Goal: Information Seeking & Learning: Learn about a topic

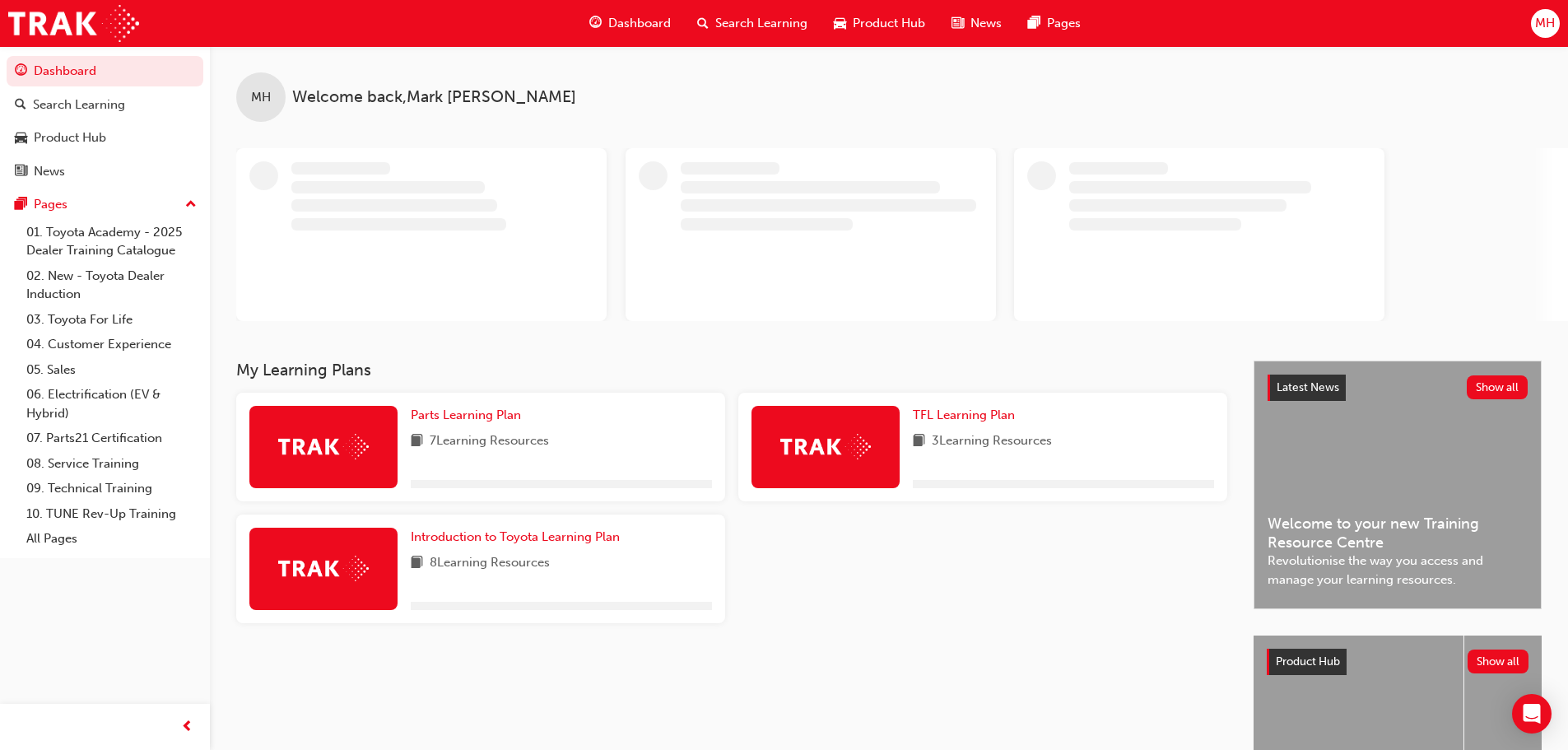
click at [878, 27] on span "Product Hub" at bounding box center [889, 23] width 72 height 19
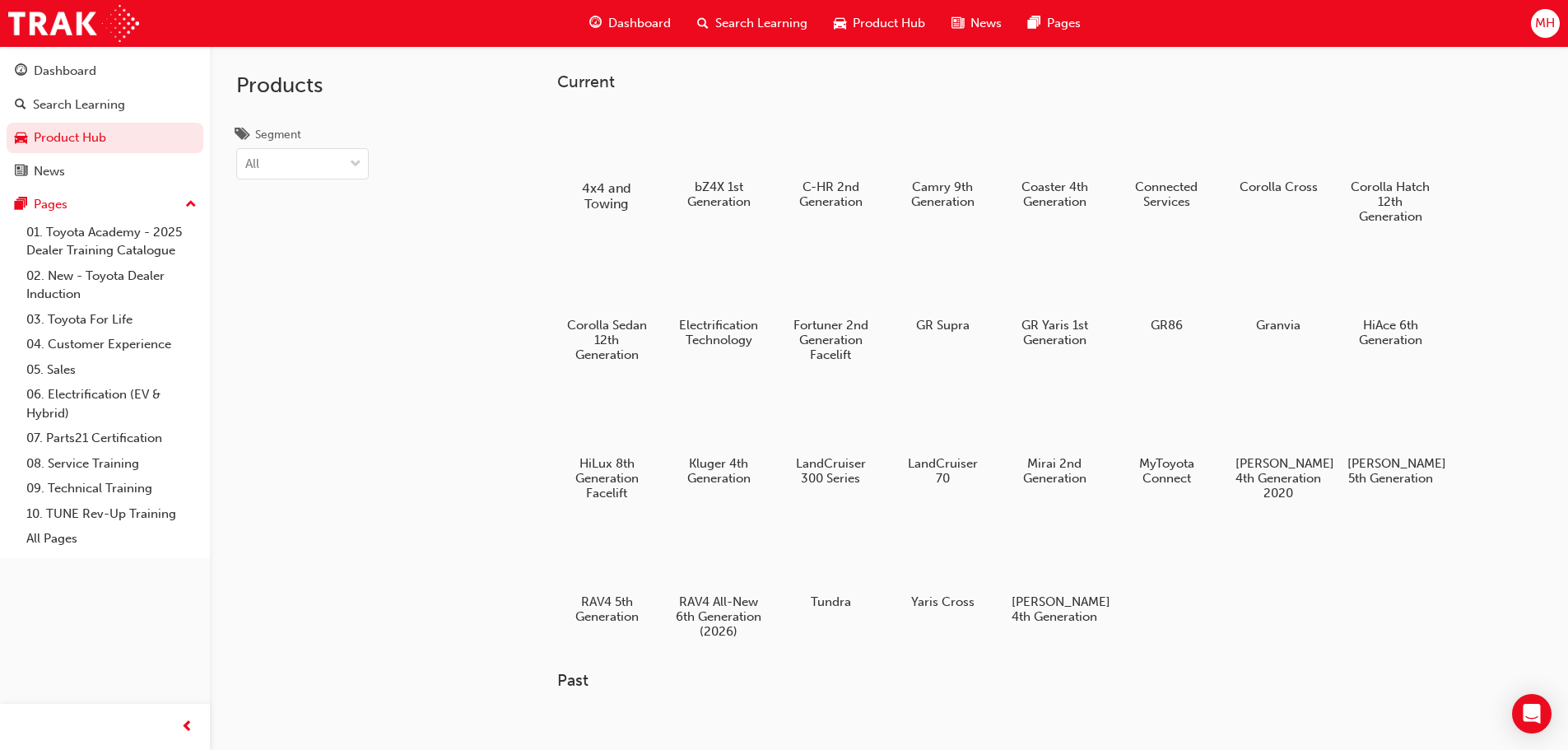
click at [613, 153] on div at bounding box center [605, 141] width 91 height 65
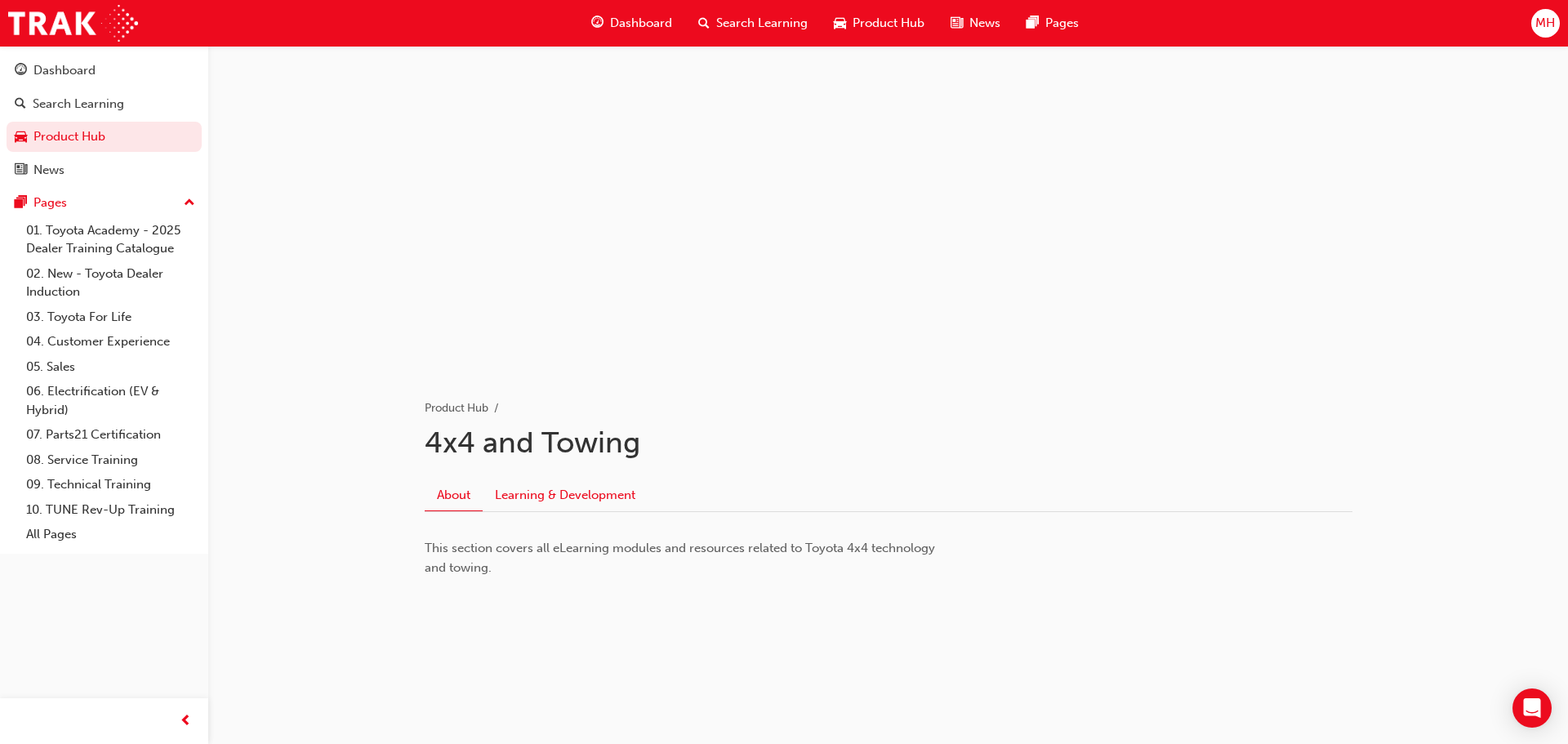
click at [541, 489] on link "Learning & Development" at bounding box center [565, 495] width 165 height 31
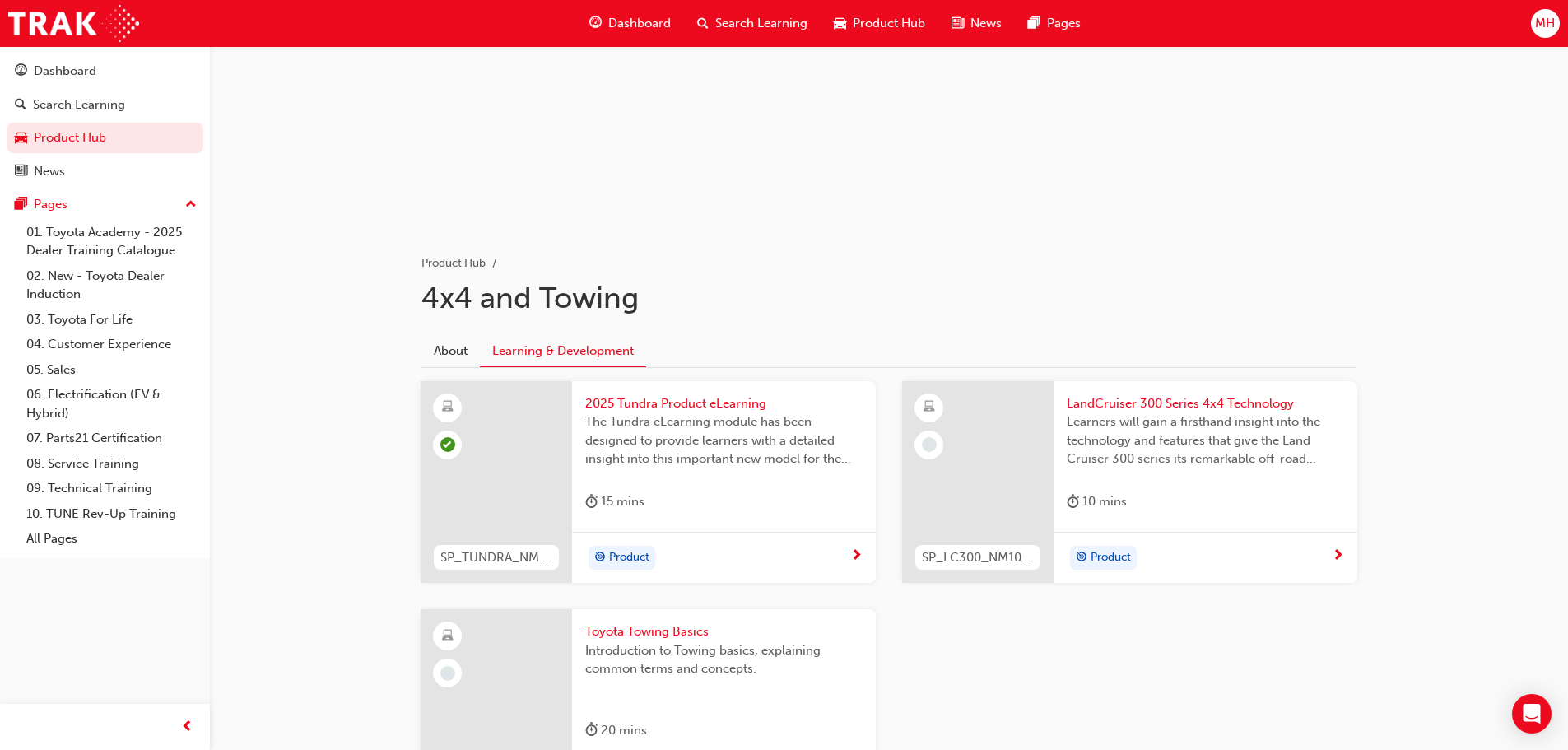
scroll to position [164, 0]
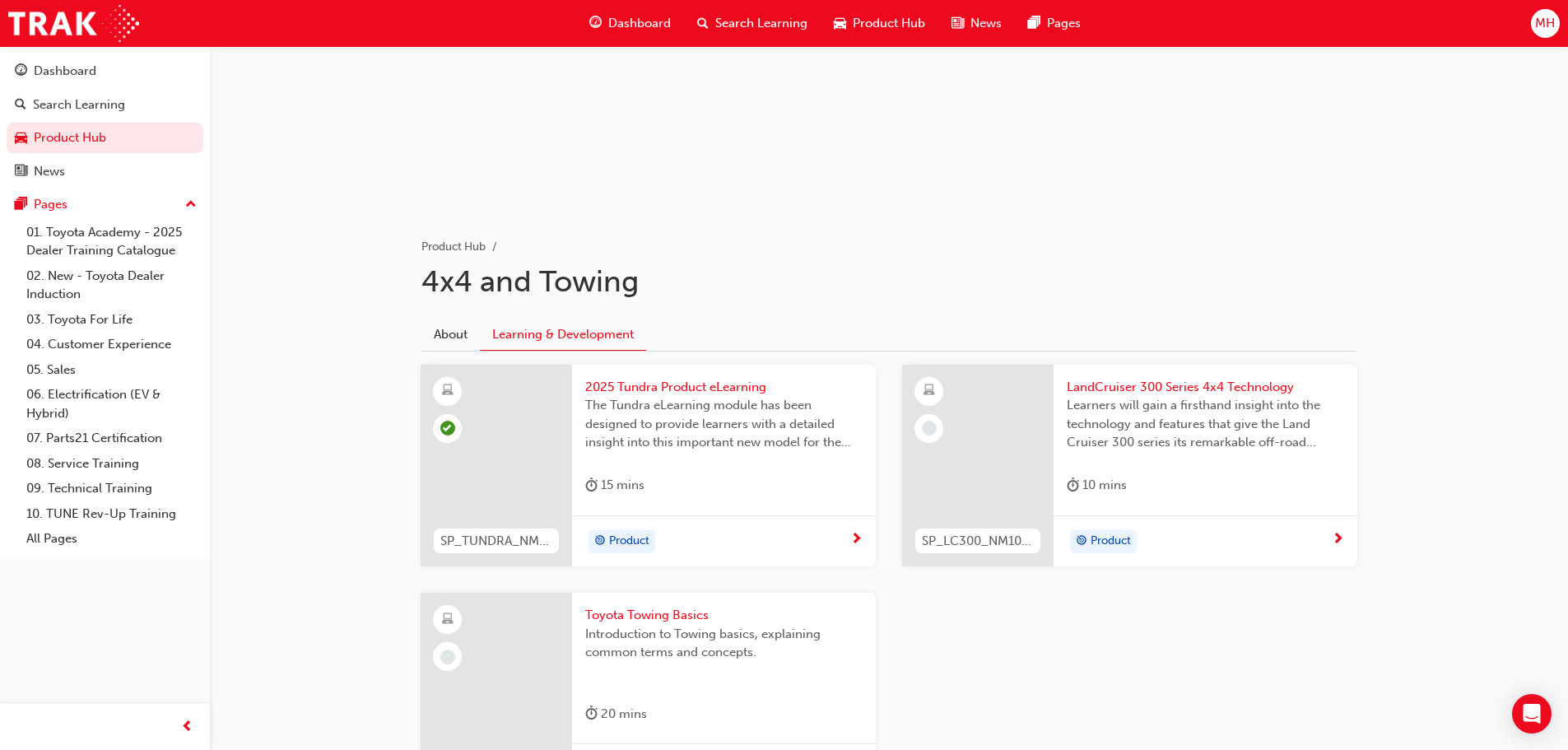
click at [1179, 436] on span "Learners will gain a firsthand insight into the technology and features that gi…" at bounding box center [1204, 424] width 277 height 56
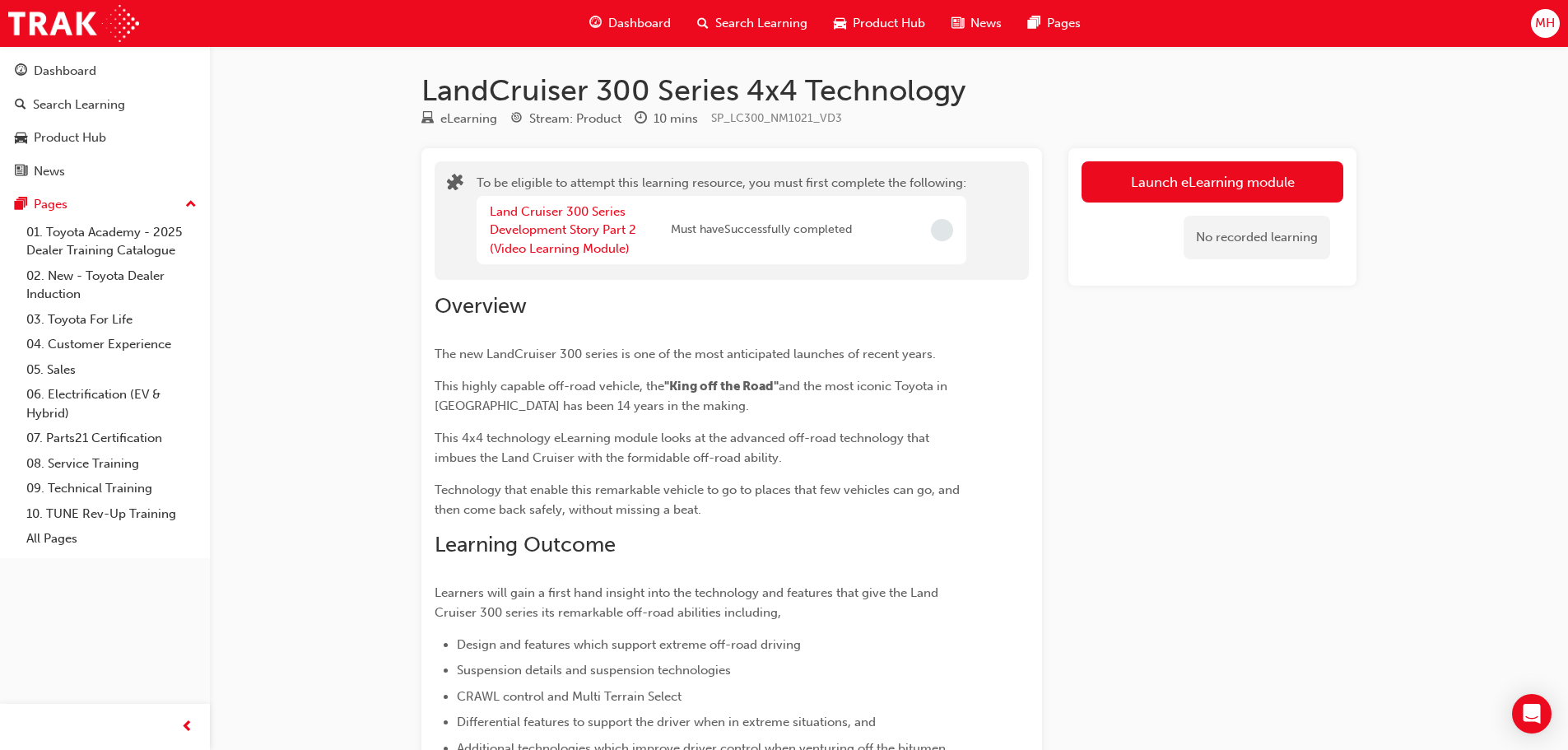
click at [862, 26] on span "Product Hub" at bounding box center [889, 23] width 72 height 19
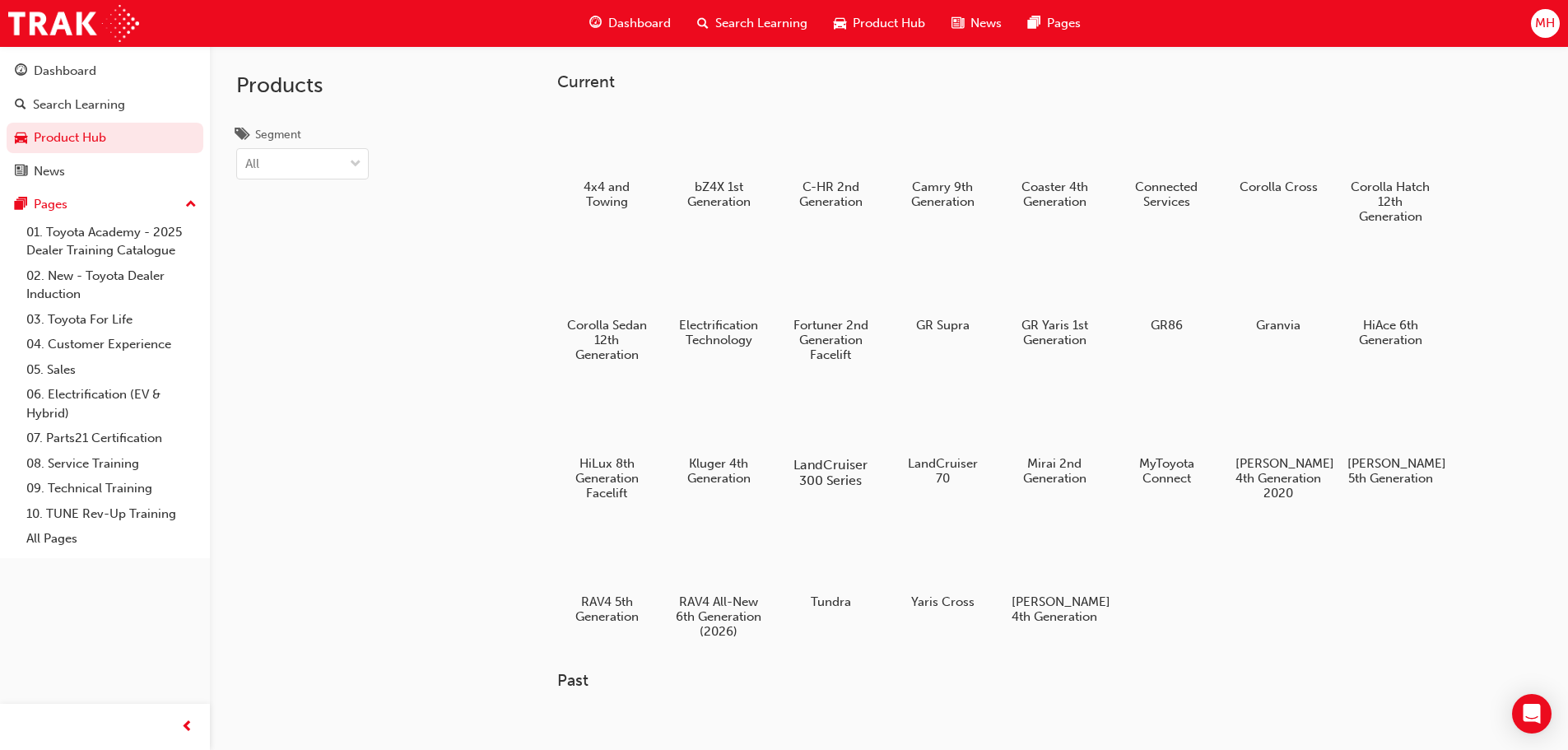
click at [821, 418] on div at bounding box center [829, 417] width 91 height 66
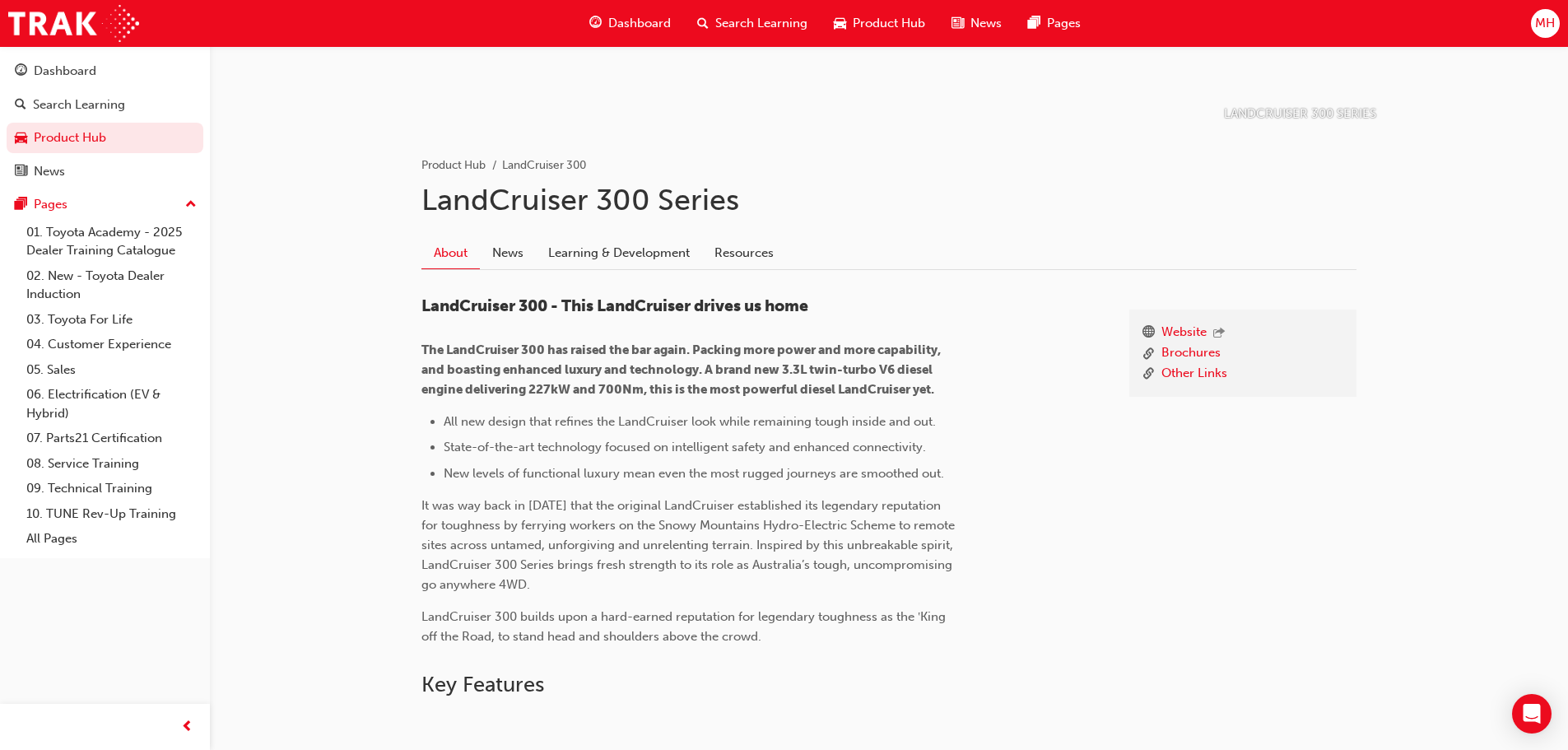
scroll to position [247, 0]
click at [643, 253] on link "Learning & Development" at bounding box center [619, 252] width 166 height 32
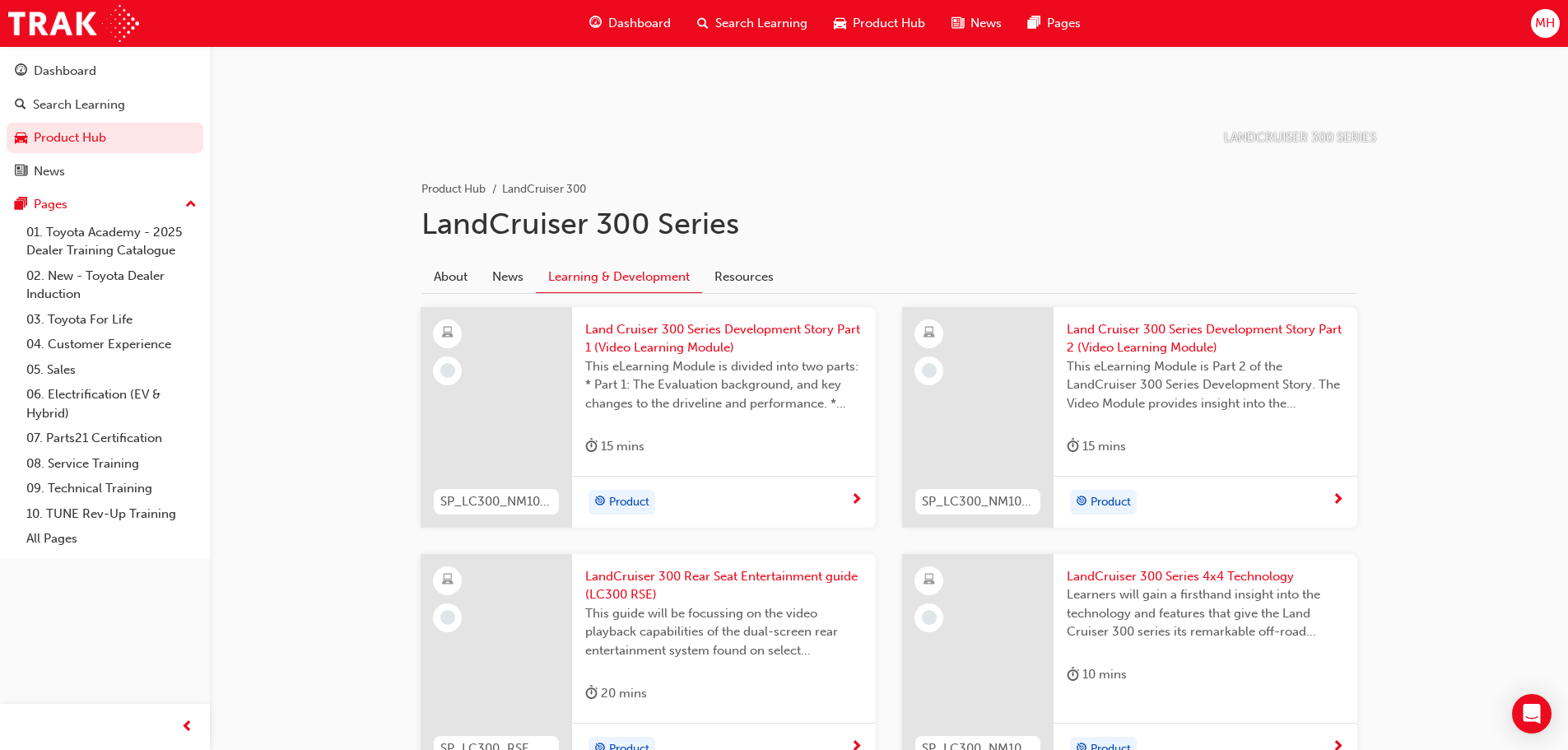
scroll to position [329, 0]
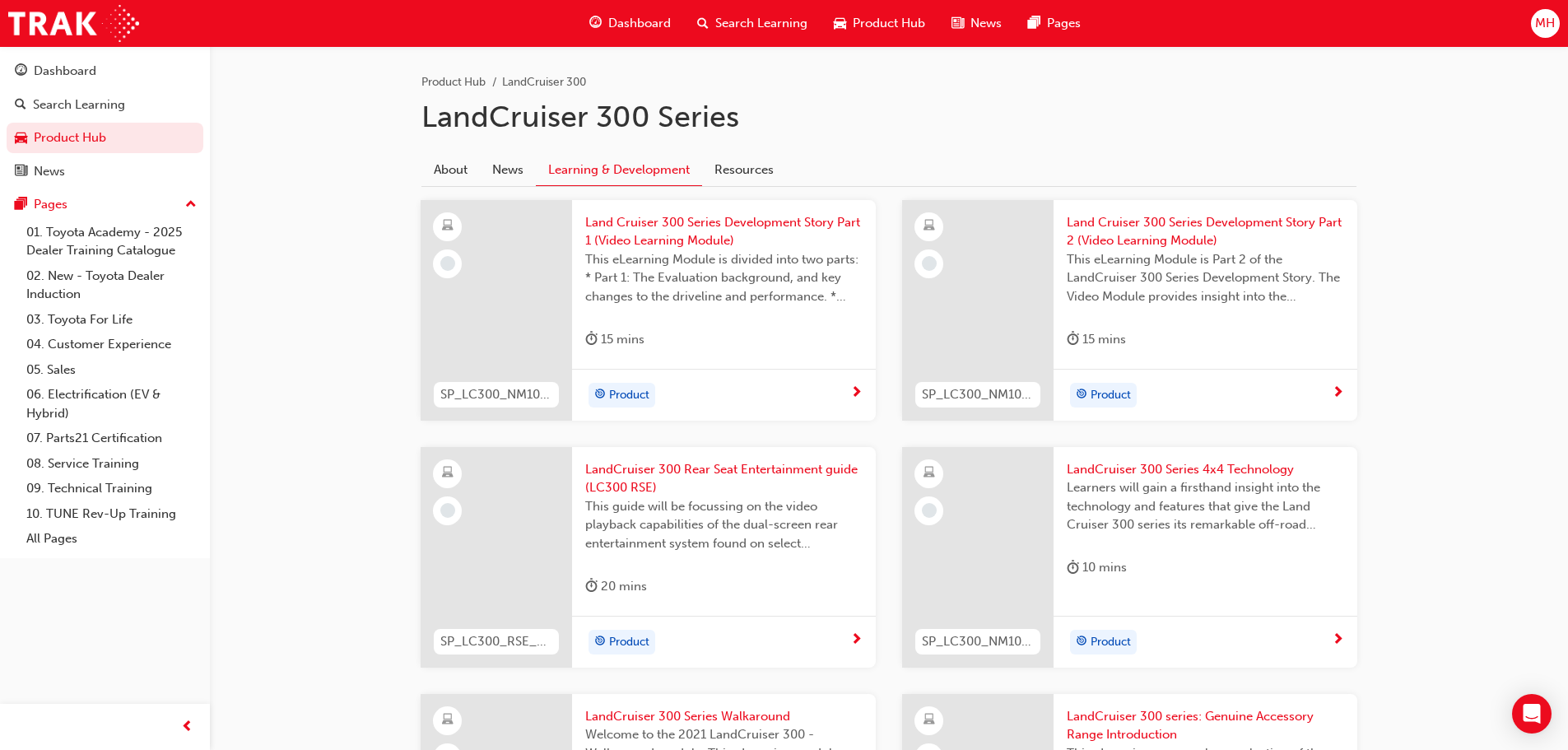
click at [770, 336] on div "15 mins" at bounding box center [724, 343] width 277 height 27
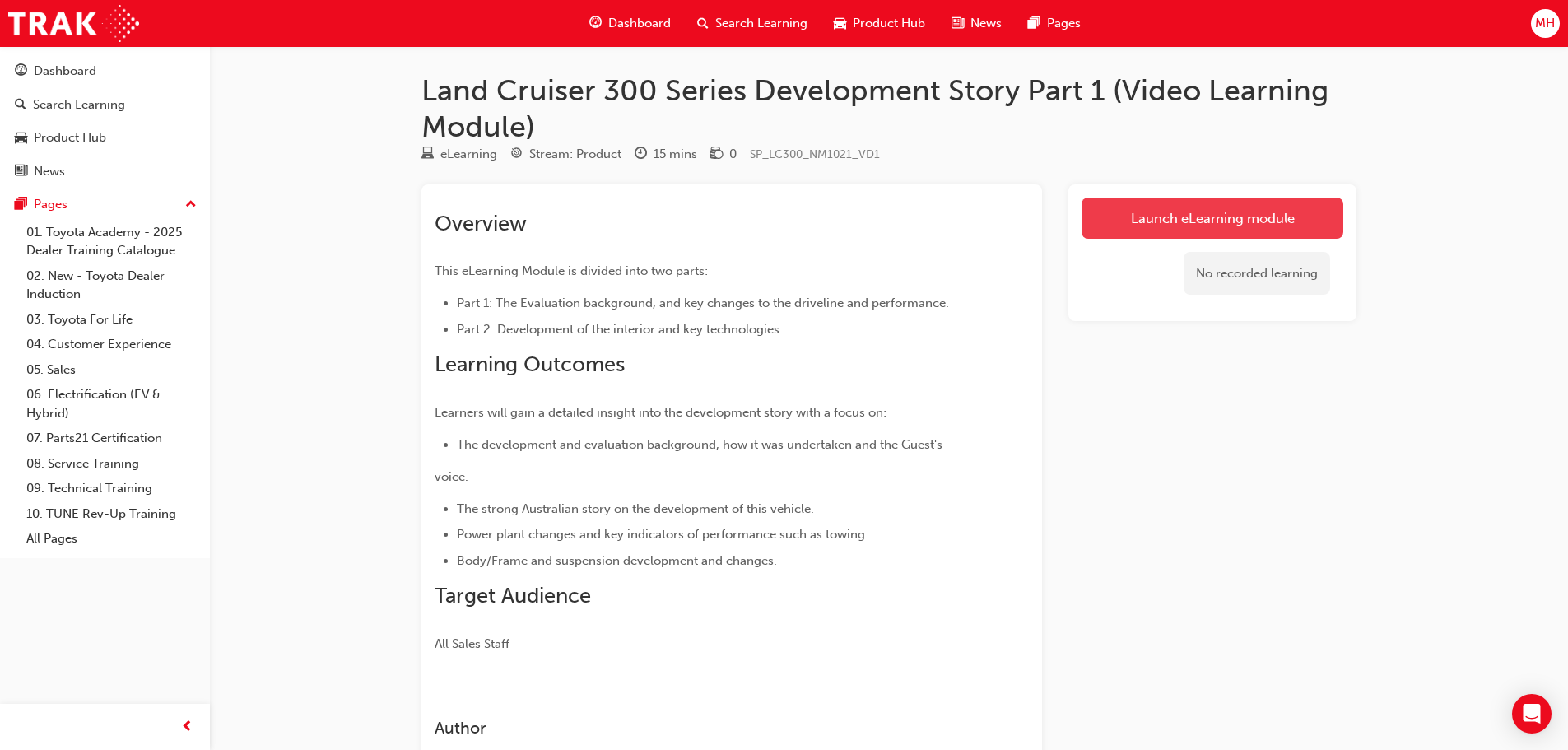
click at [1118, 233] on link "Launch eLearning module" at bounding box center [1213, 218] width 262 height 42
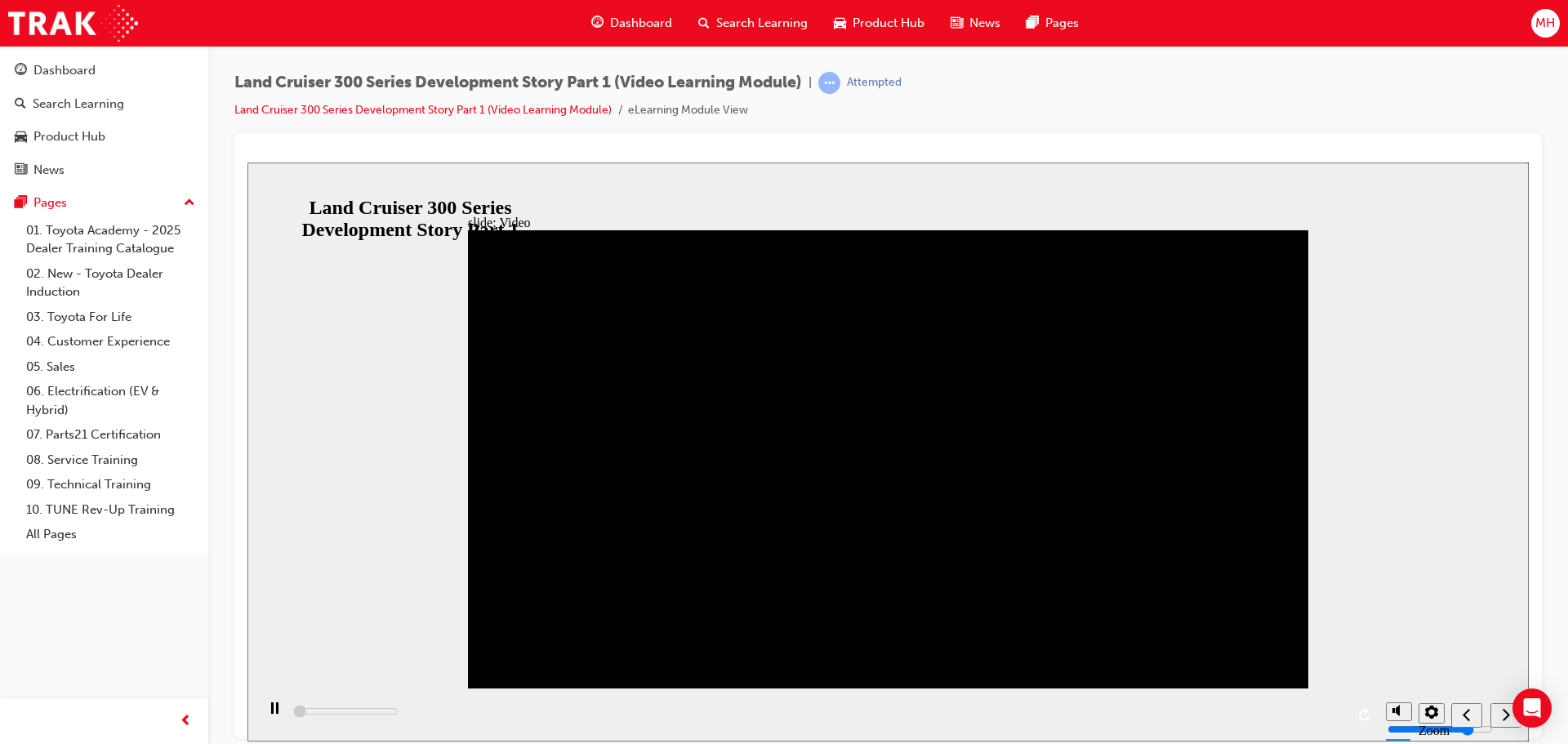
click at [275, 717] on div "play/pause" at bounding box center [274, 715] width 28 height 28
click at [424, 593] on div "slide: Video Video_Icon_Digital_System_RGB_REV.png Click to play video Click to…" at bounding box center [887, 451] width 1281 height 579
click at [266, 722] on div "play/pause" at bounding box center [274, 715] width 28 height 28
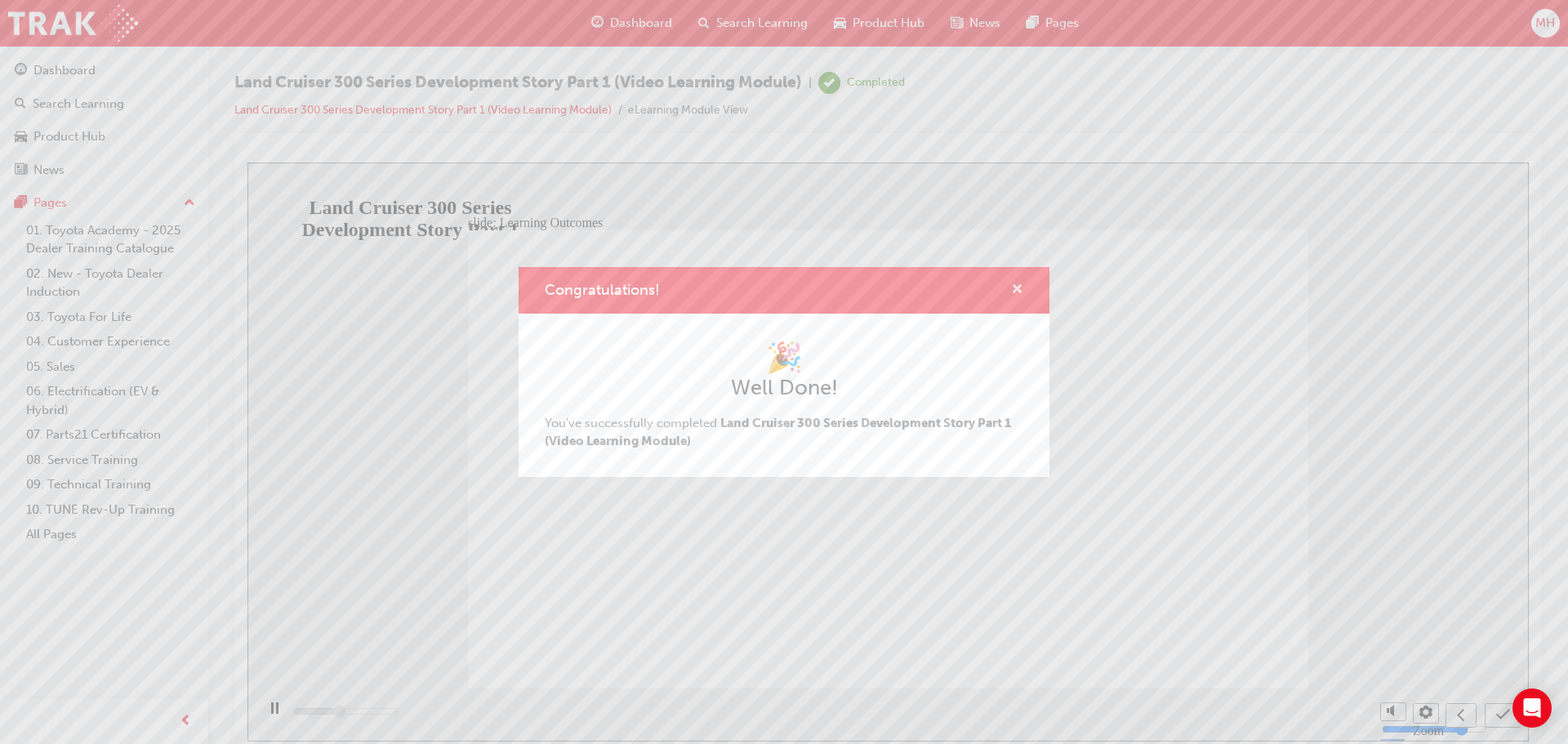
click at [1016, 286] on span "cross-icon" at bounding box center [1017, 291] width 13 height 14
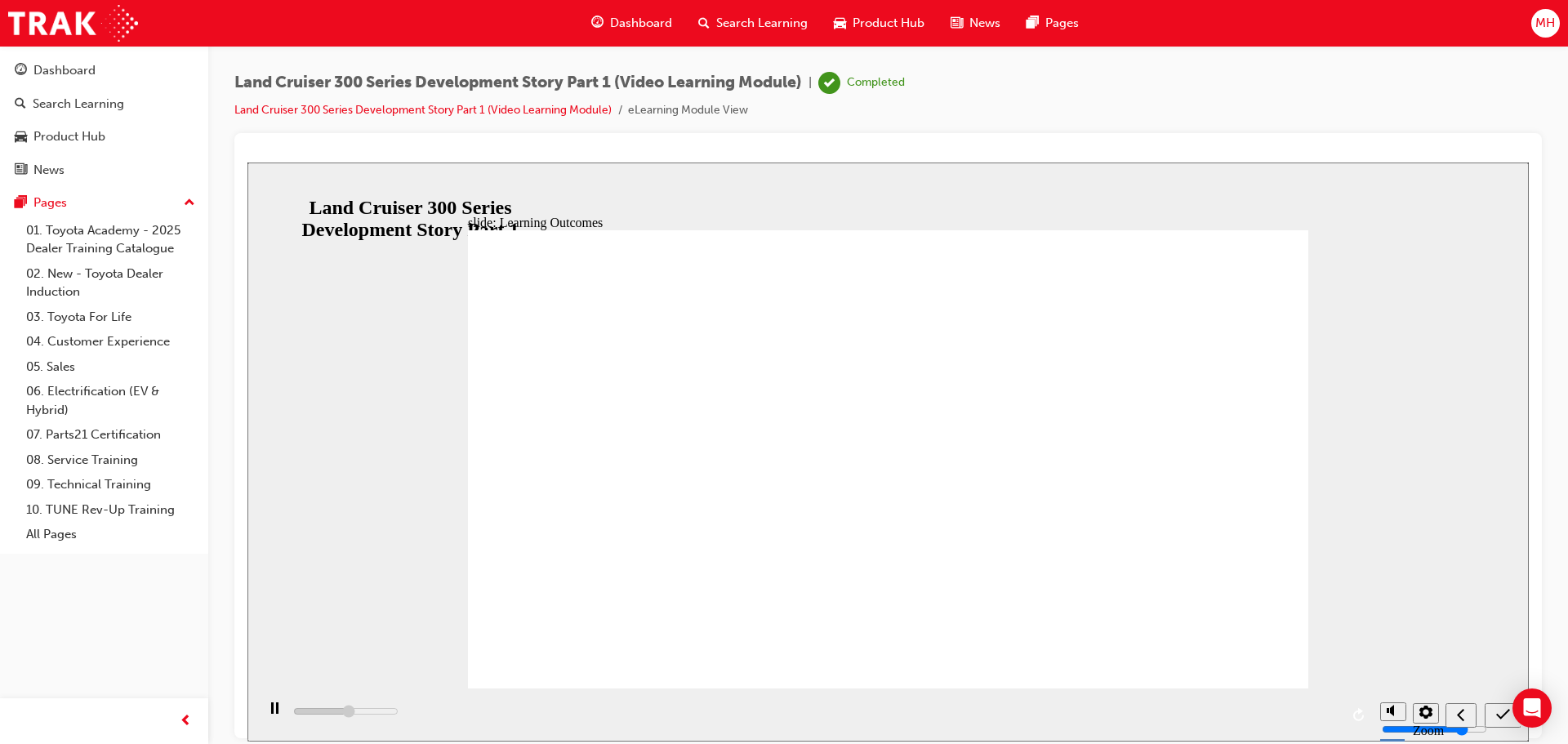
type input "7100"
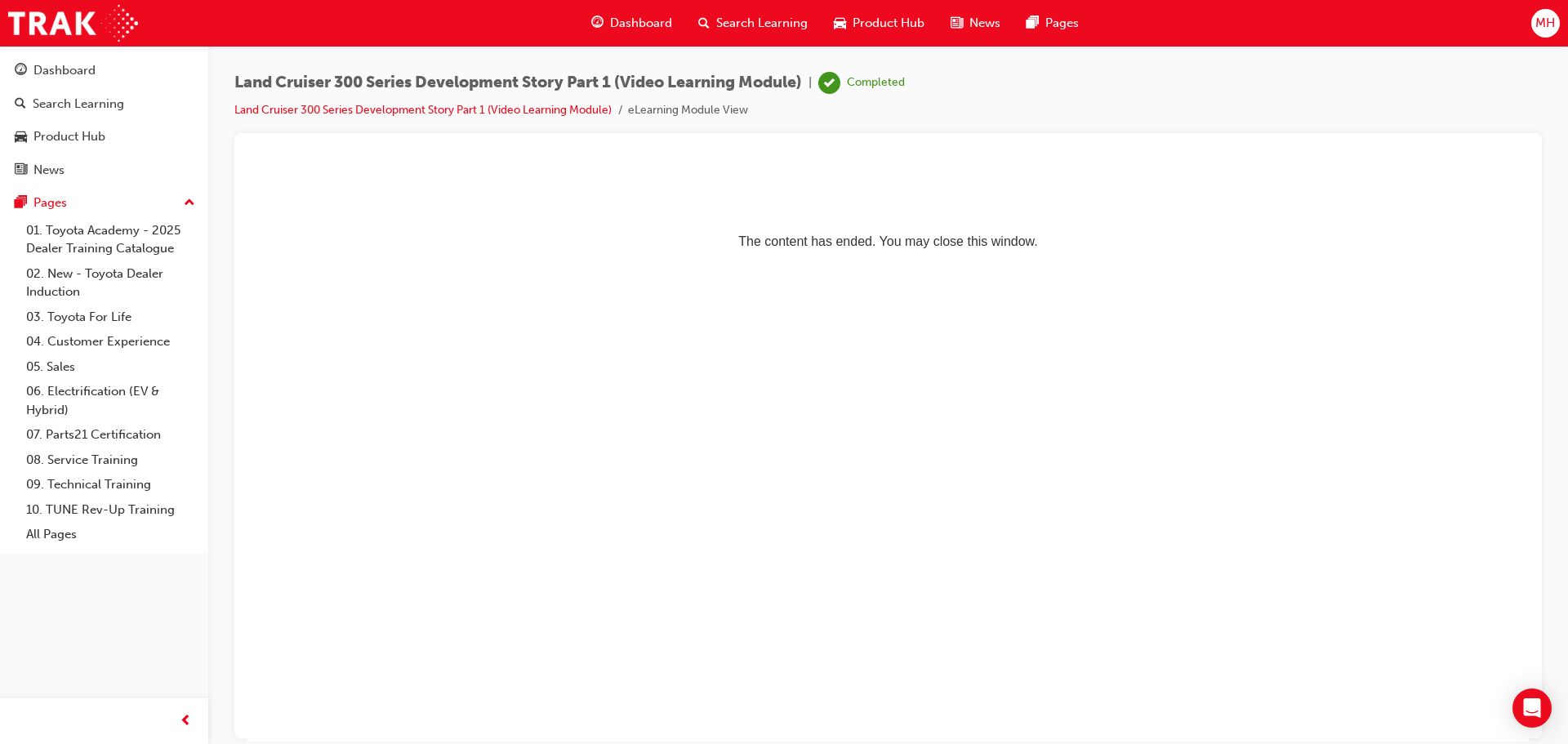
click at [868, 28] on span "Product Hub" at bounding box center [888, 23] width 72 height 19
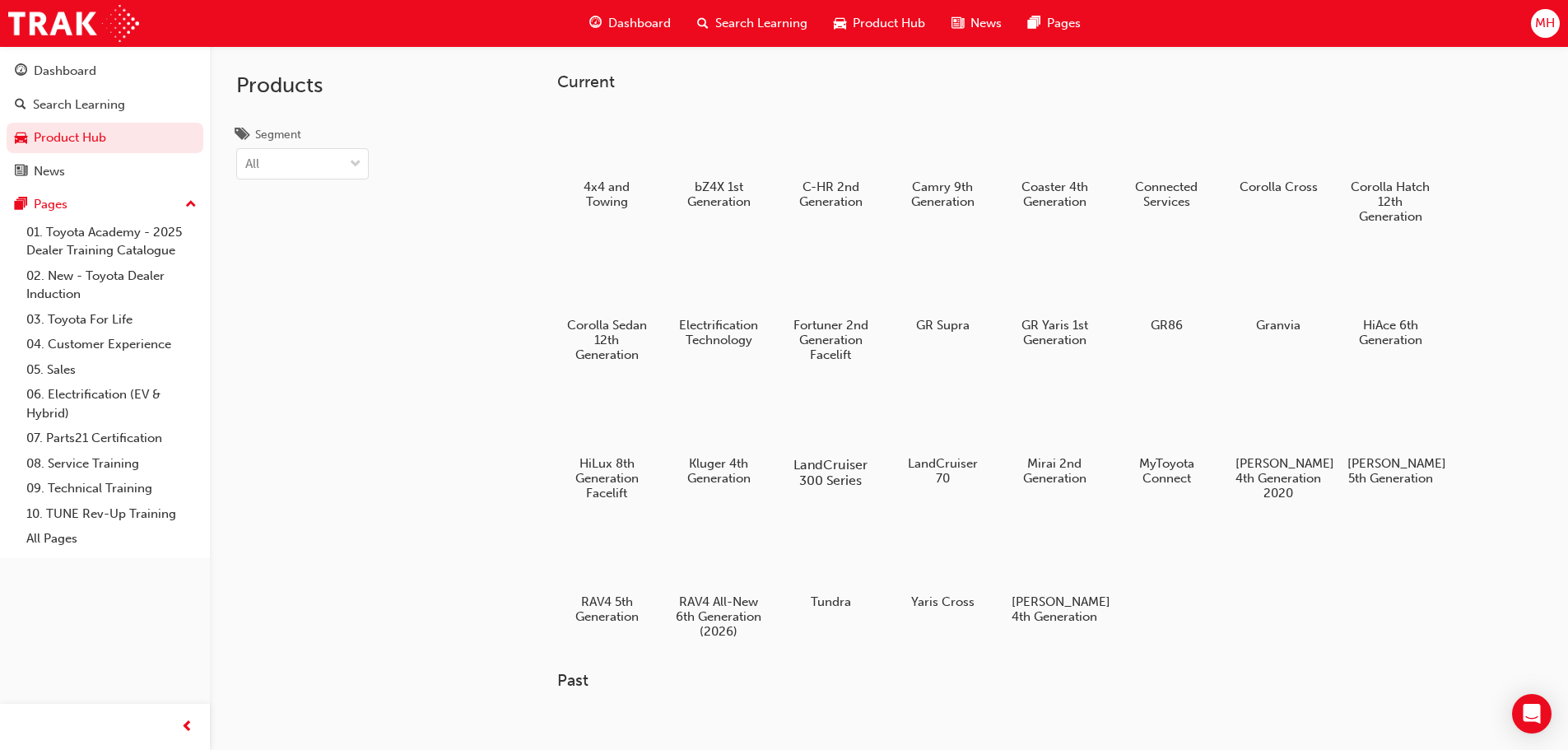
click at [864, 420] on div at bounding box center [829, 417] width 91 height 66
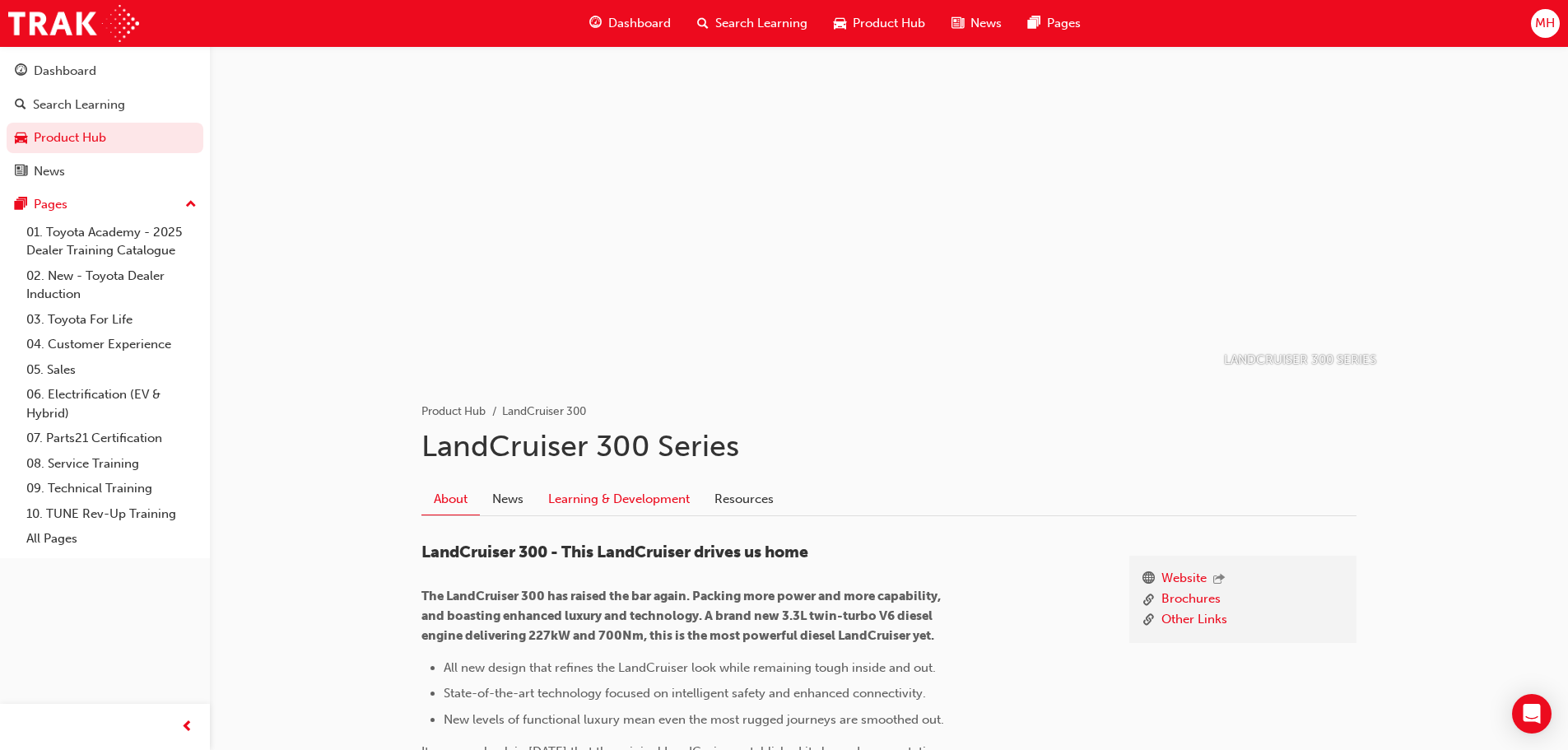
click at [647, 497] on link "Learning & Development" at bounding box center [619, 499] width 166 height 32
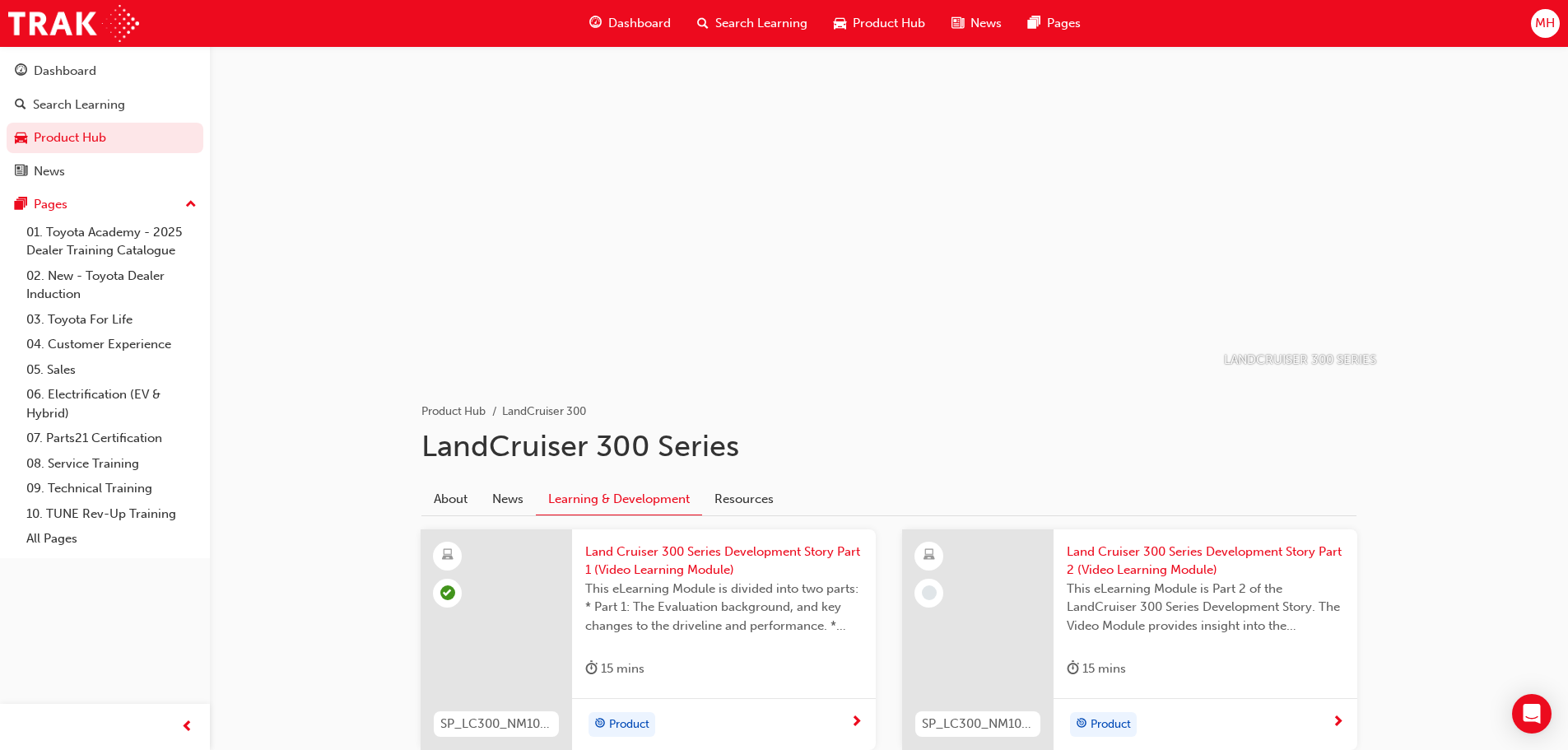
click at [1157, 544] on span "Land Cruiser 300 Series Development Story Part 2 (Video Learning Module)" at bounding box center [1204, 560] width 277 height 37
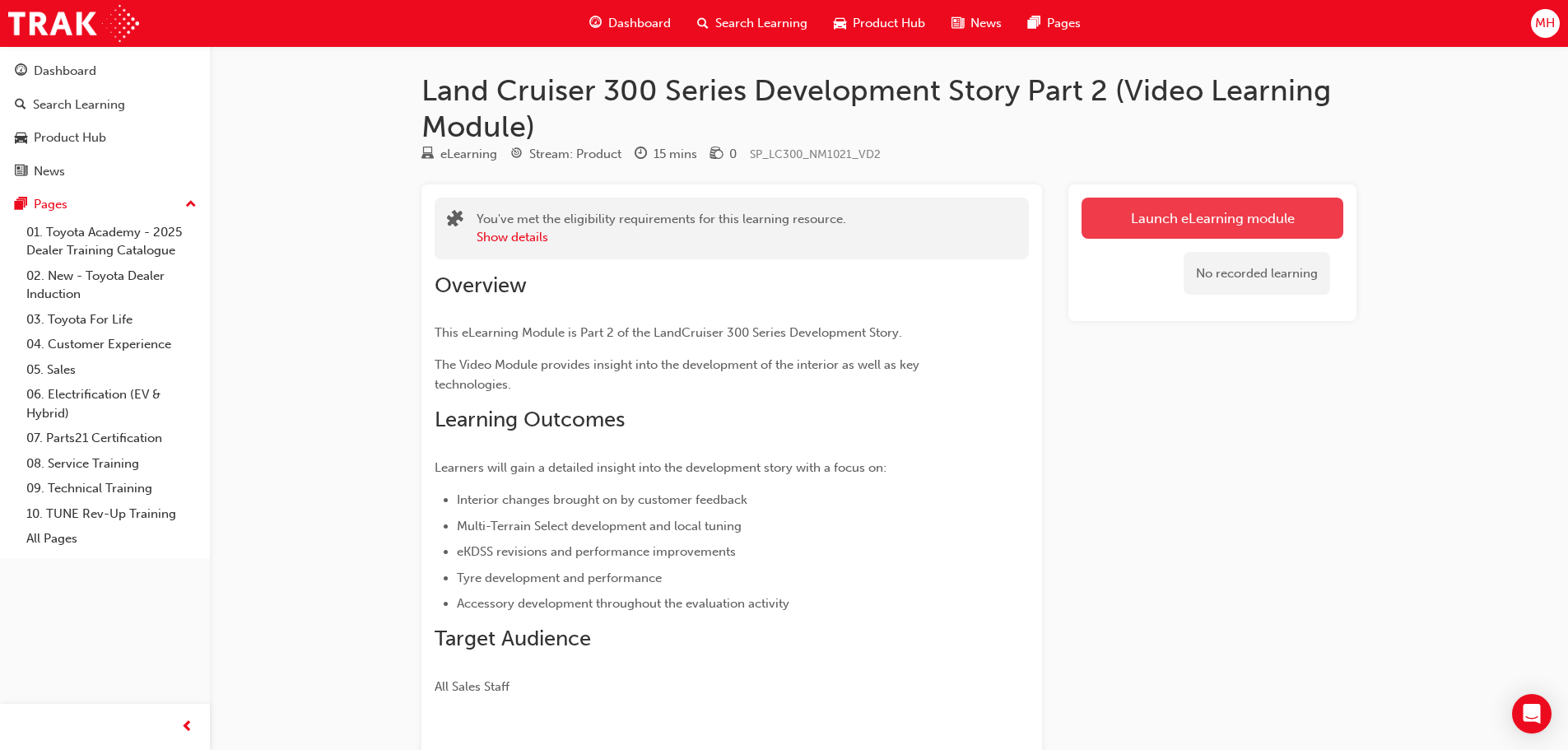
click at [1134, 226] on link "Launch eLearning module" at bounding box center [1213, 218] width 262 height 42
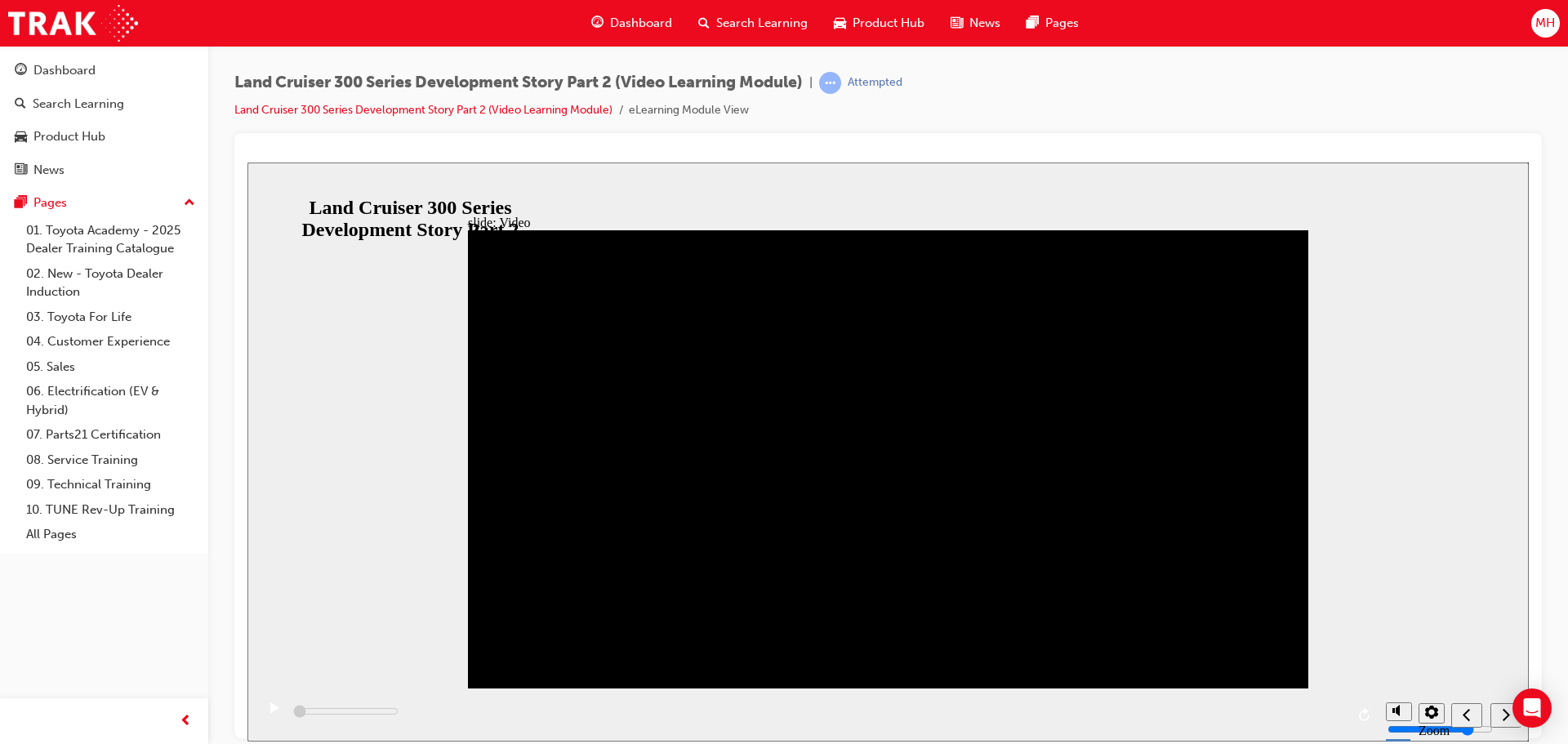
click at [266, 724] on div "play/pause" at bounding box center [274, 715] width 28 height 28
click at [271, 713] on rect "play/pause" at bounding box center [272, 707] width 3 height 12
click at [270, 713] on icon "play/pause" at bounding box center [275, 707] width 9 height 11
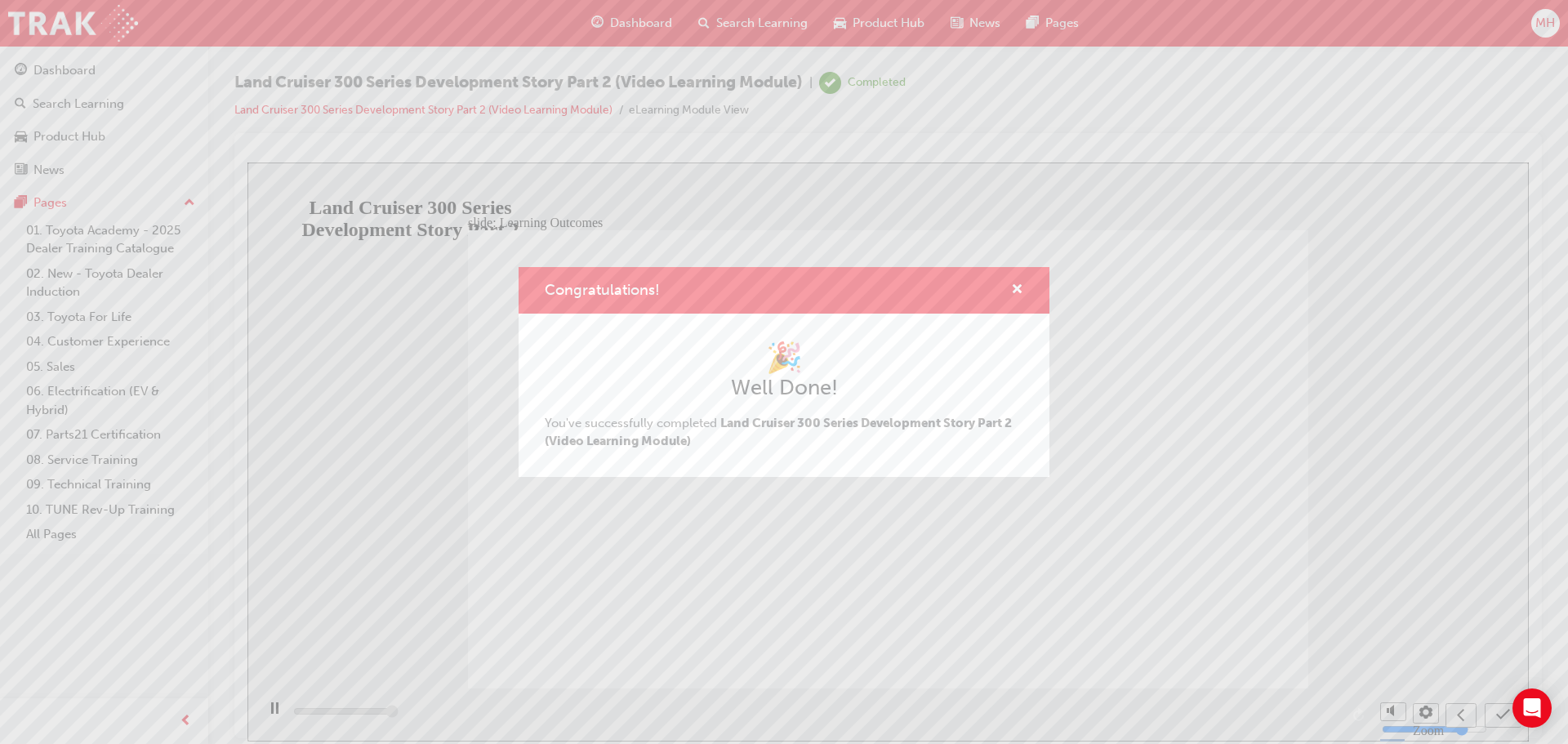
type input "13000"
click at [1016, 294] on span "cross-icon" at bounding box center [1017, 291] width 13 height 14
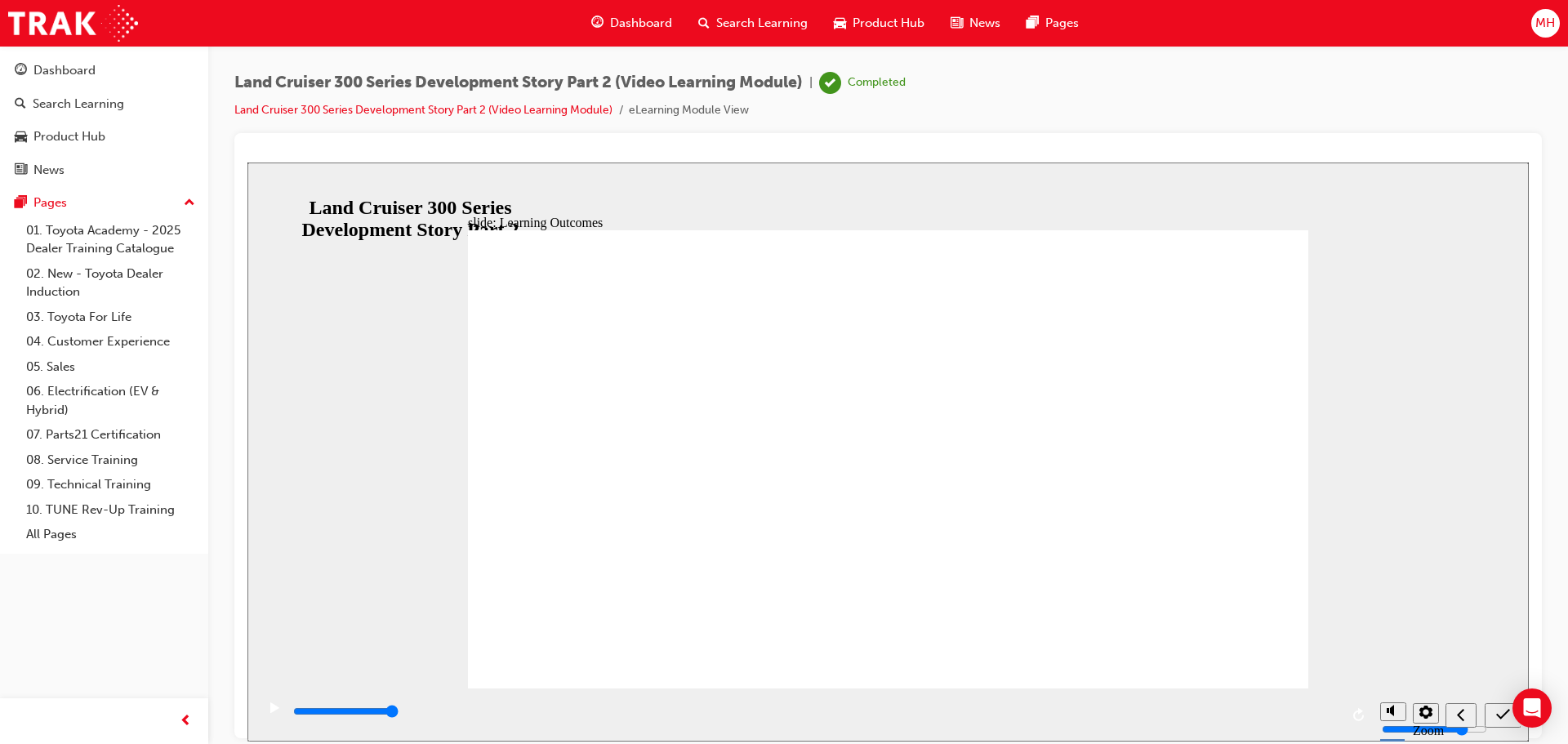
click at [880, 14] on span "Product Hub" at bounding box center [888, 23] width 72 height 19
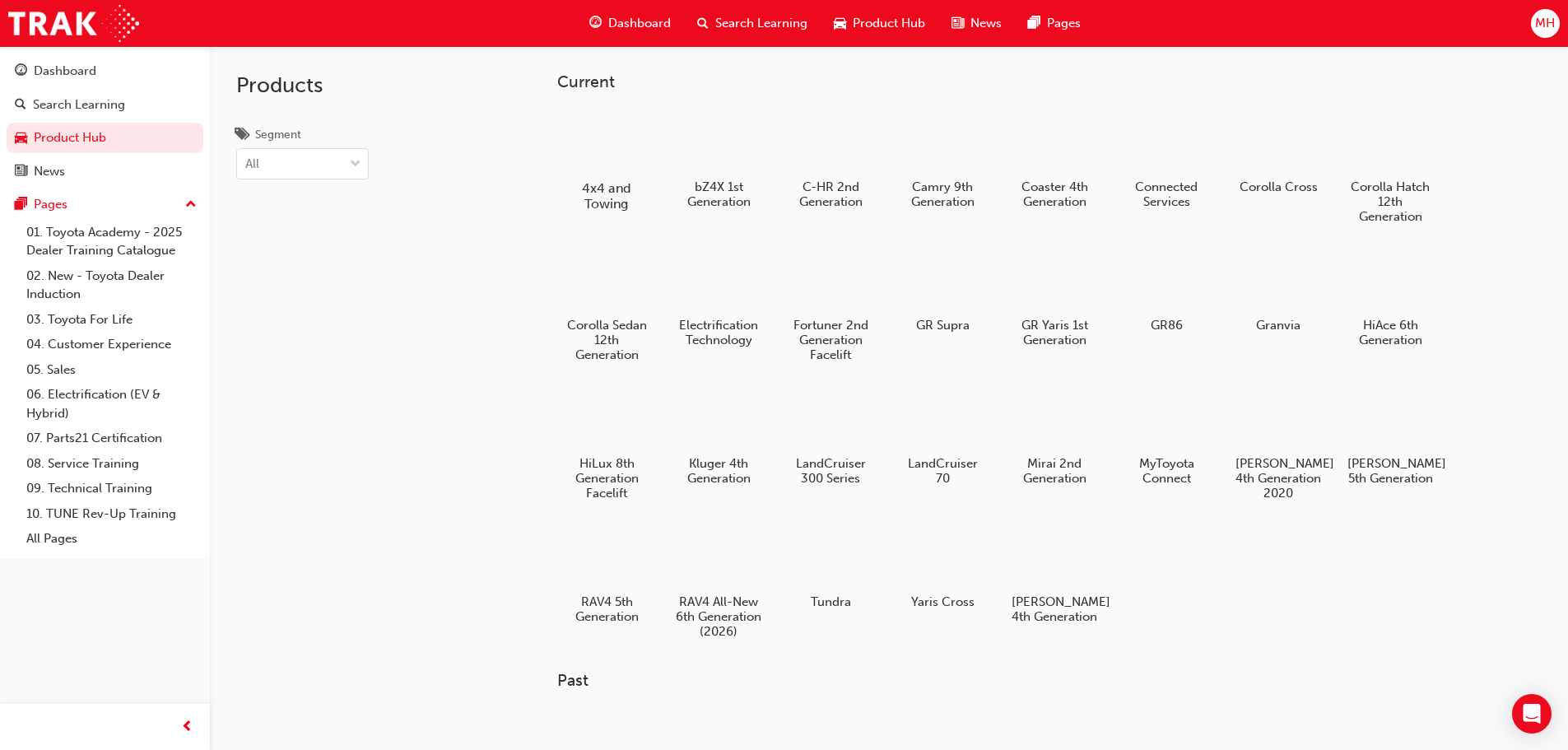
click at [626, 162] on div at bounding box center [605, 141] width 91 height 65
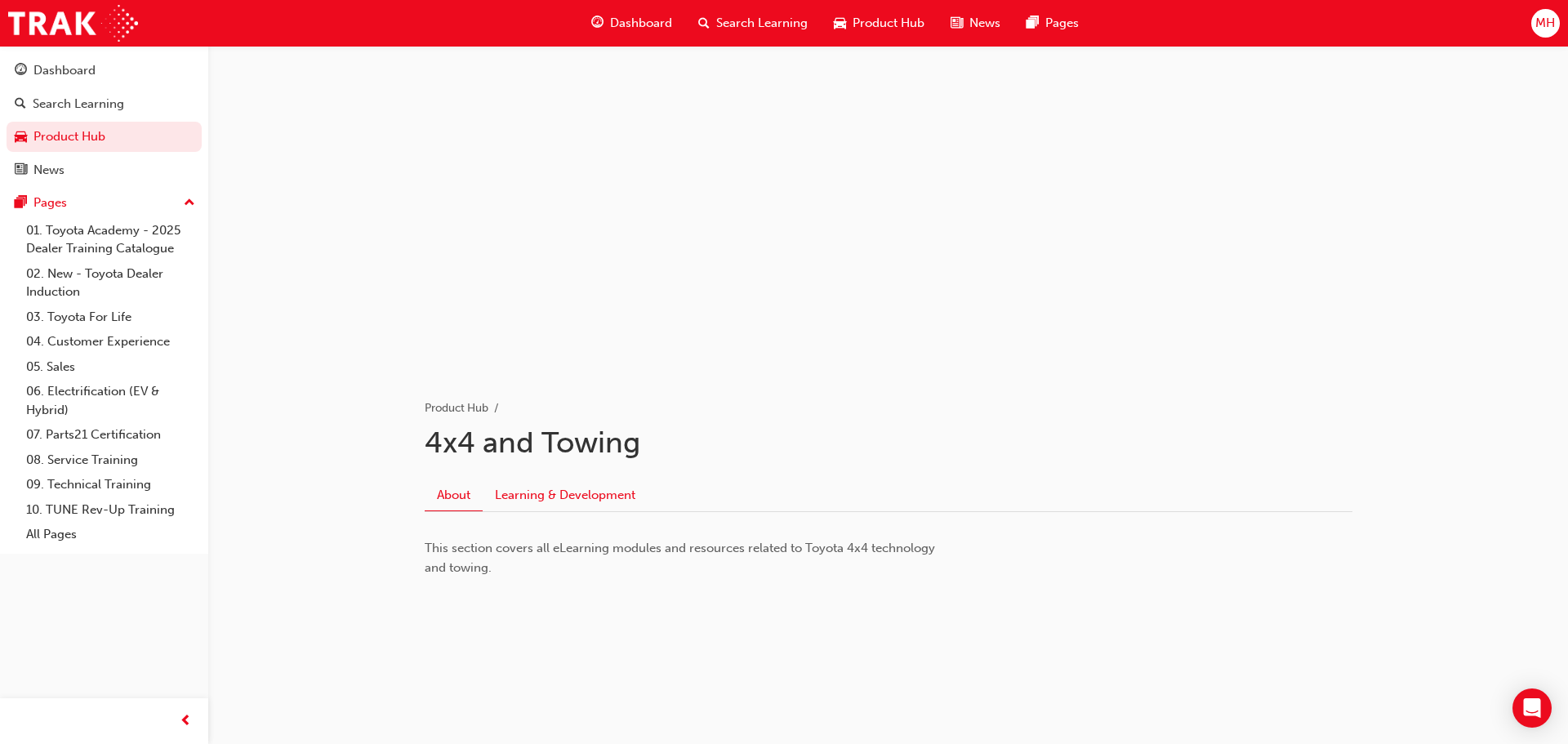
click at [594, 483] on link "Learning & Development" at bounding box center [565, 495] width 165 height 31
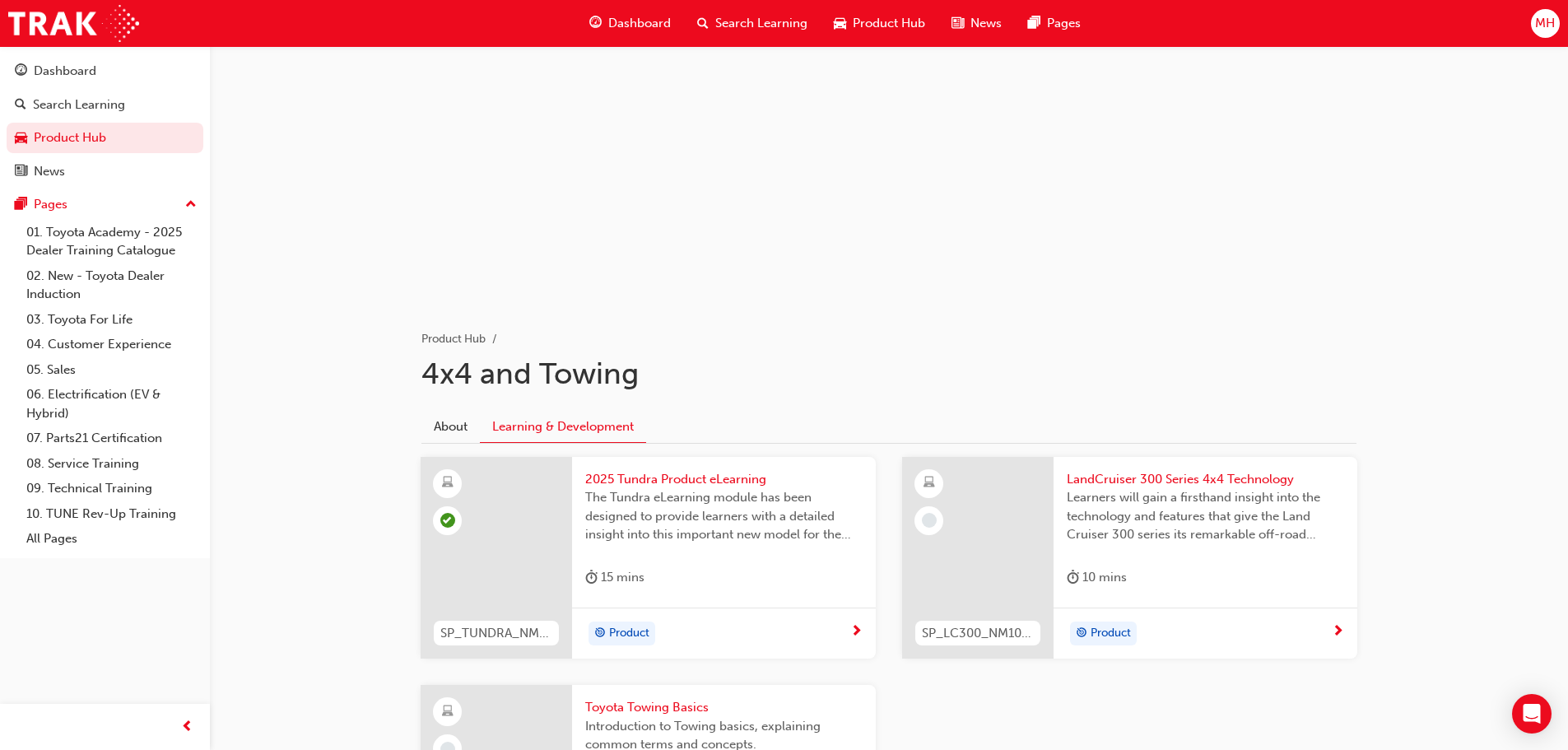
scroll to position [164, 0]
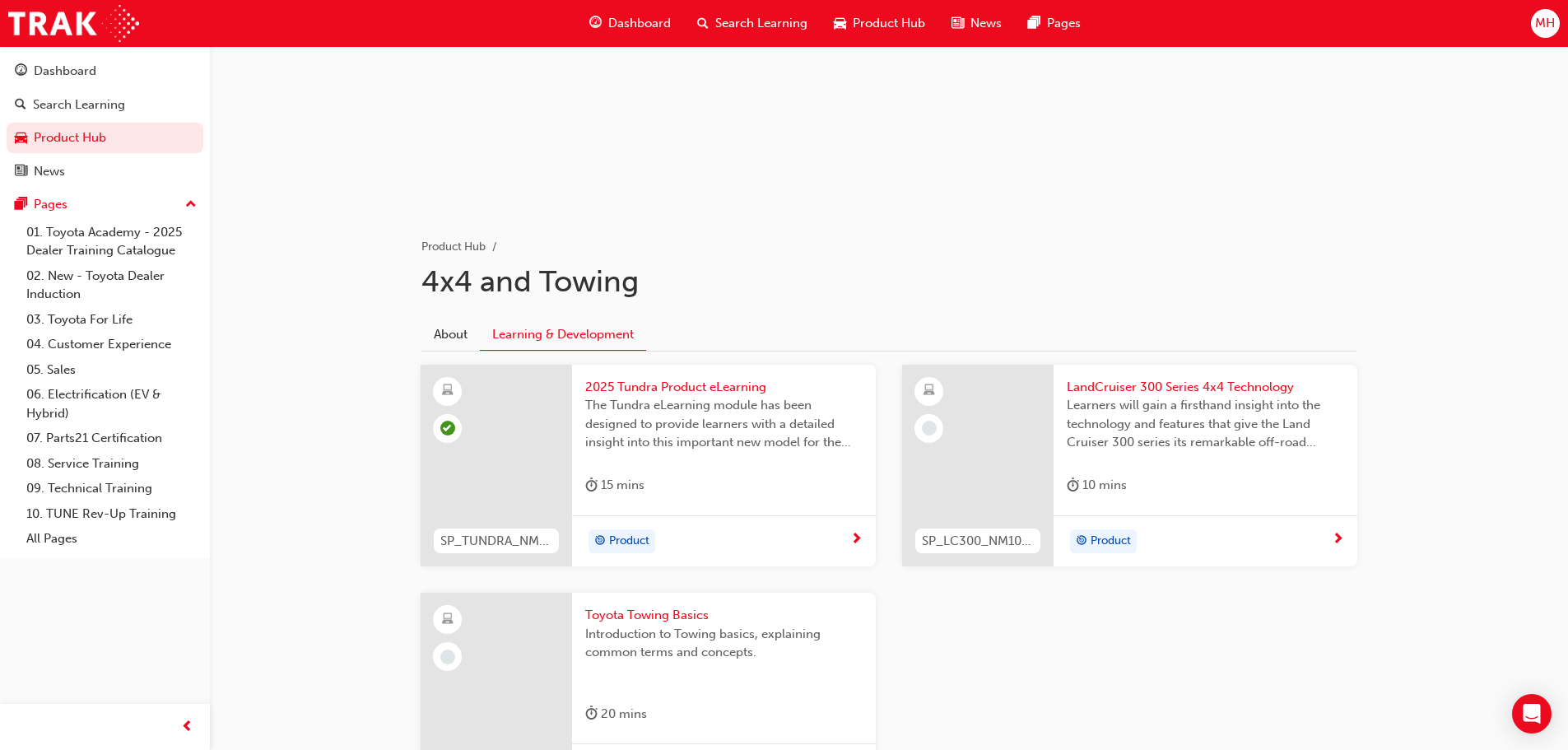
click at [1213, 421] on span "Learners will gain a firsthand insight into the technology and features that gi…" at bounding box center [1204, 424] width 277 height 56
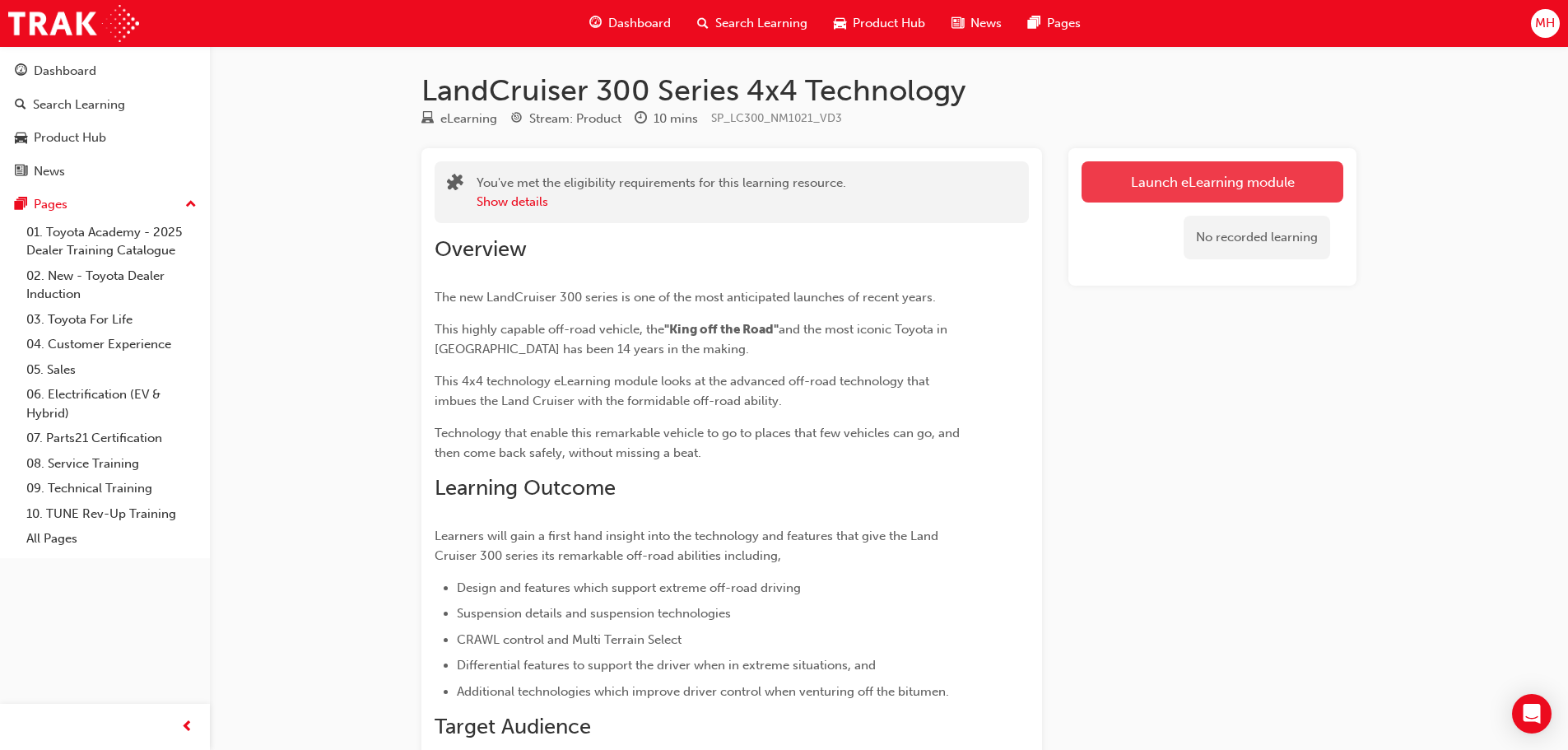
click at [1131, 183] on link "Launch eLearning module" at bounding box center [1213, 182] width 262 height 42
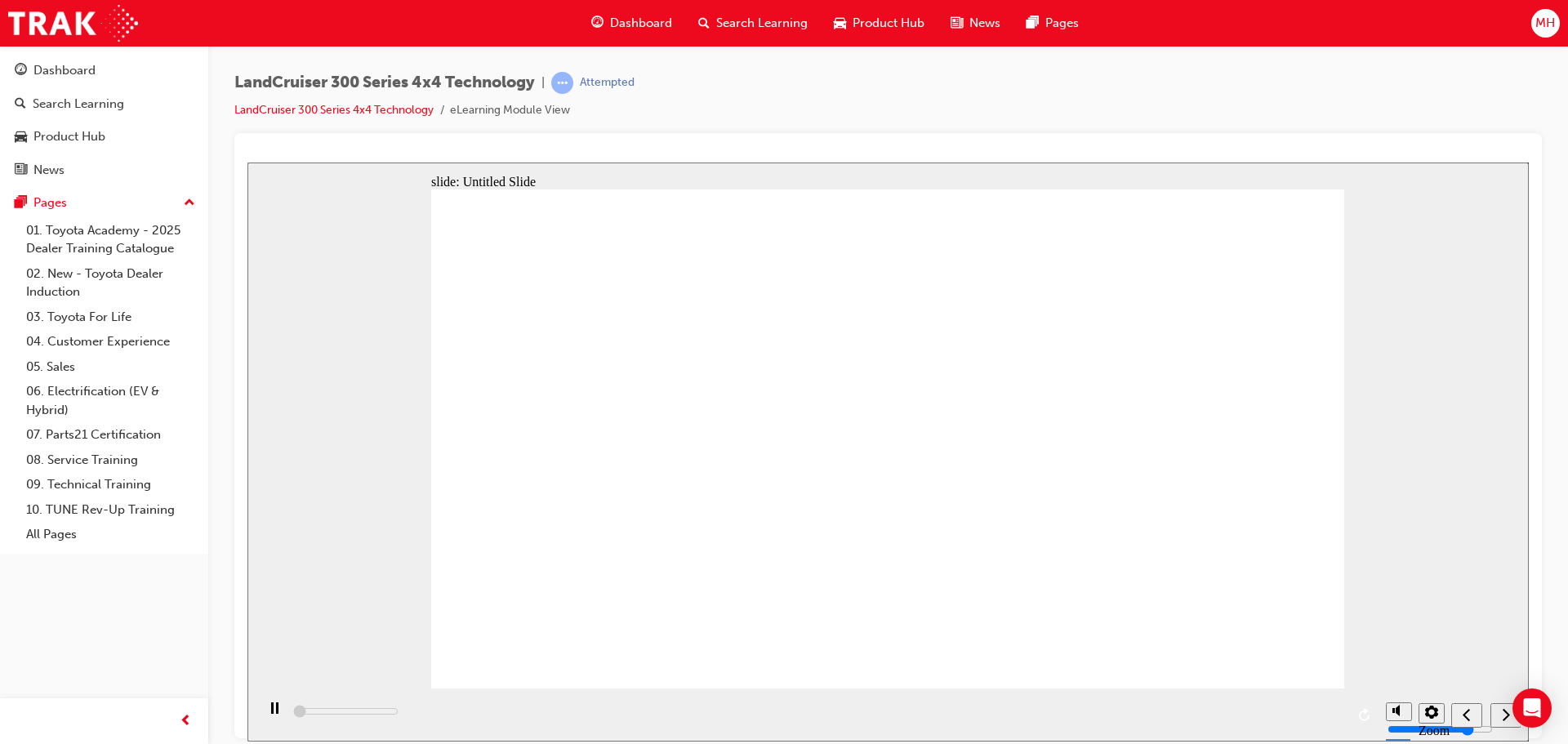
click at [861, 26] on span "Product Hub" at bounding box center [888, 23] width 72 height 19
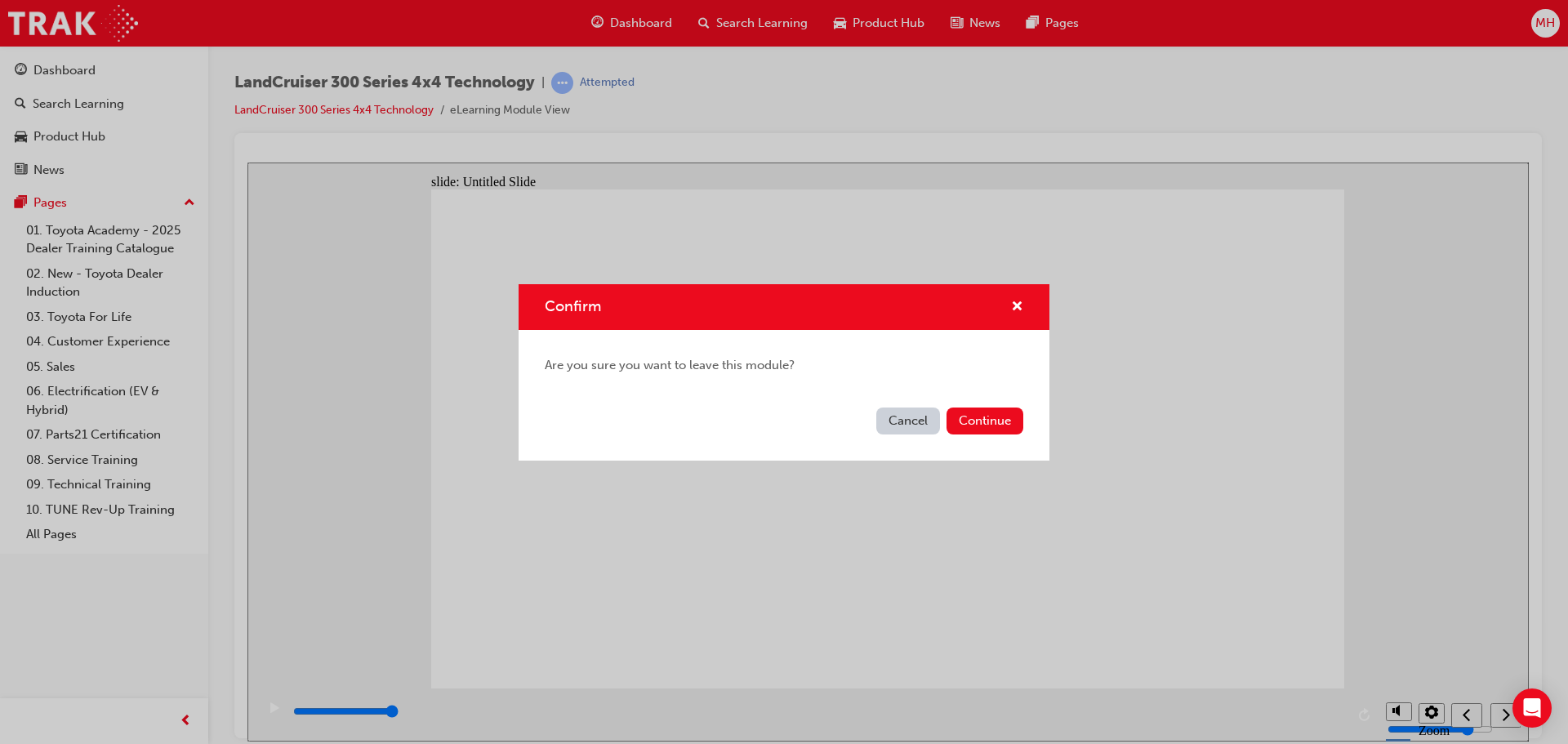
click at [910, 425] on button "Cancel" at bounding box center [908, 421] width 64 height 27
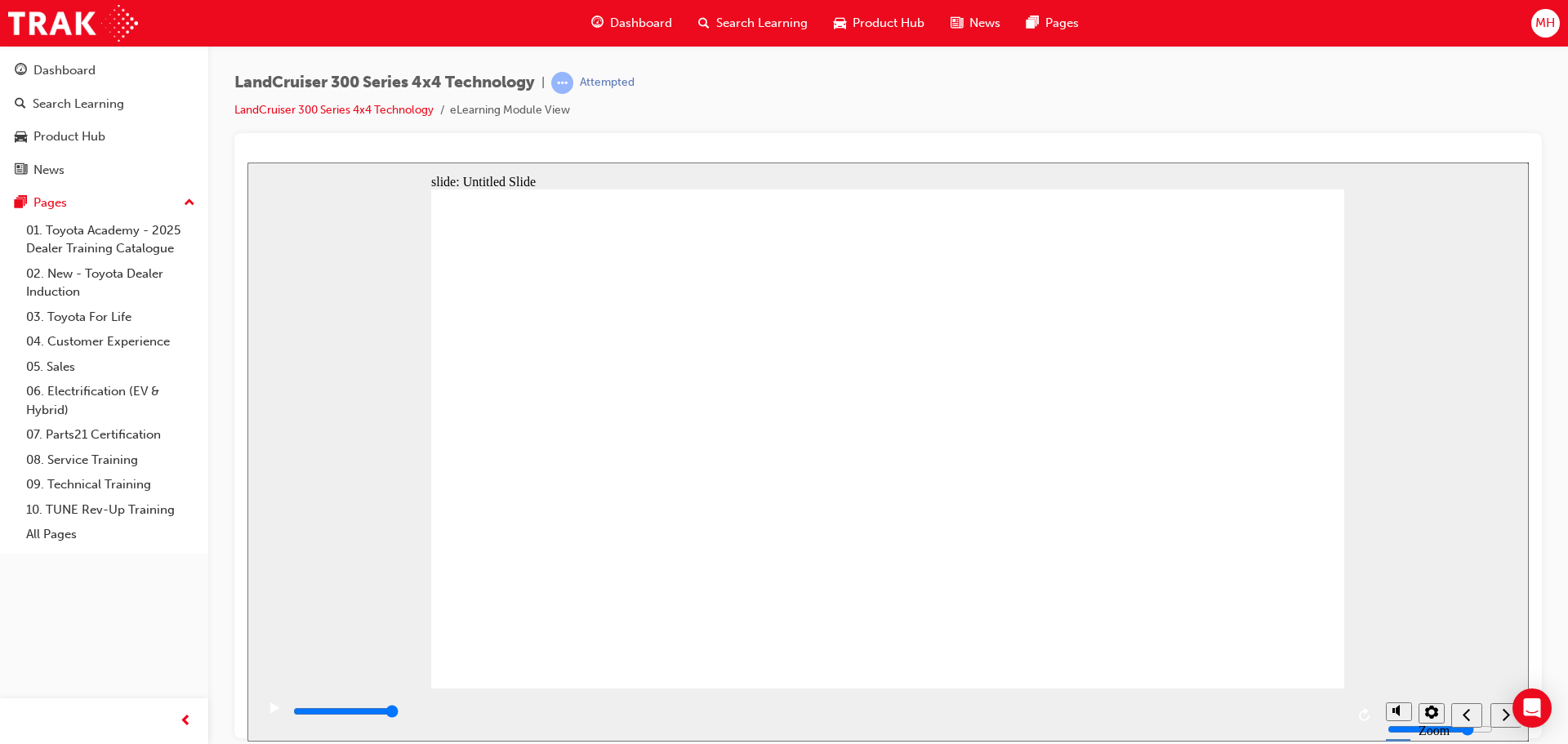
click at [275, 714] on div "play/pause" at bounding box center [274, 715] width 28 height 28
type input "35200"
